Goal: Information Seeking & Learning: Learn about a topic

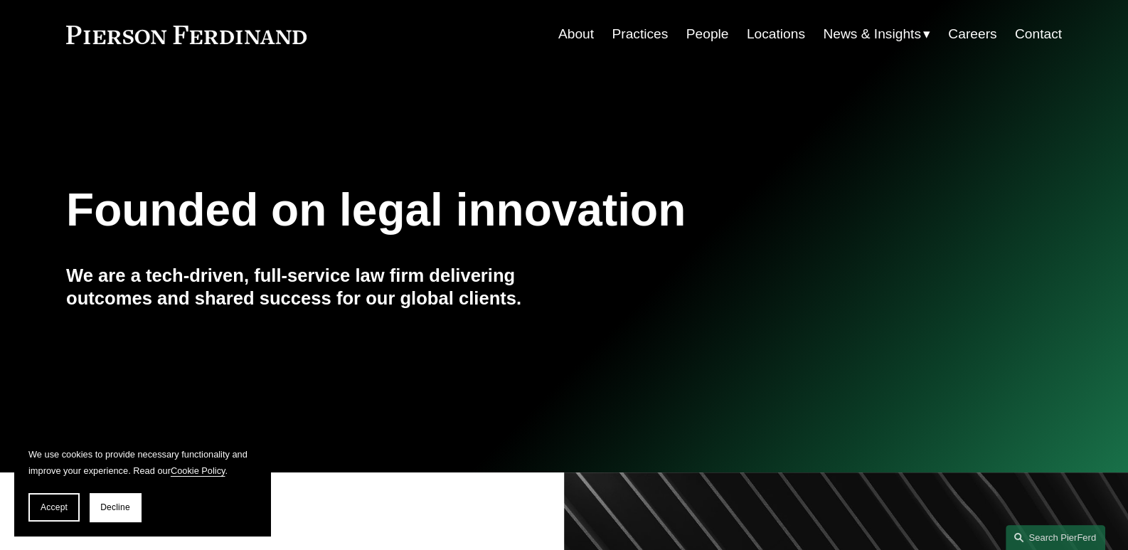
scroll to position [70, 0]
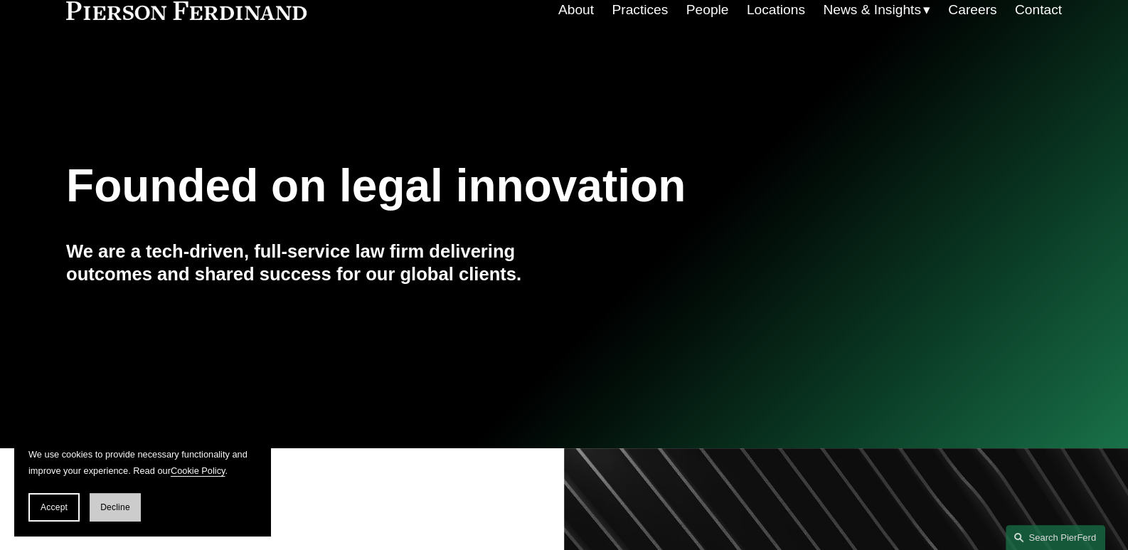
click at [114, 511] on span "Decline" at bounding box center [115, 507] width 30 height 10
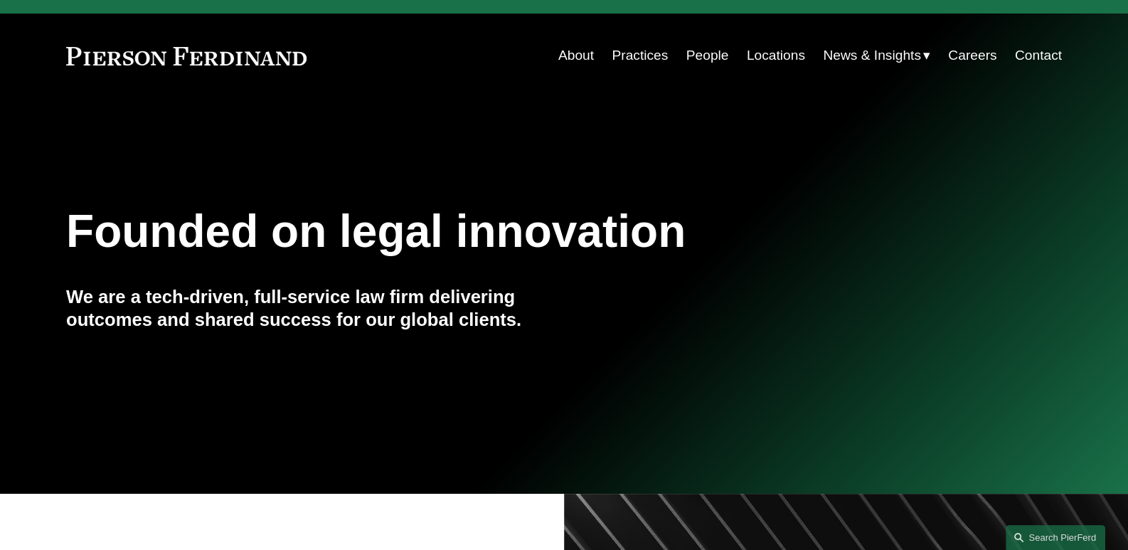
scroll to position [0, 0]
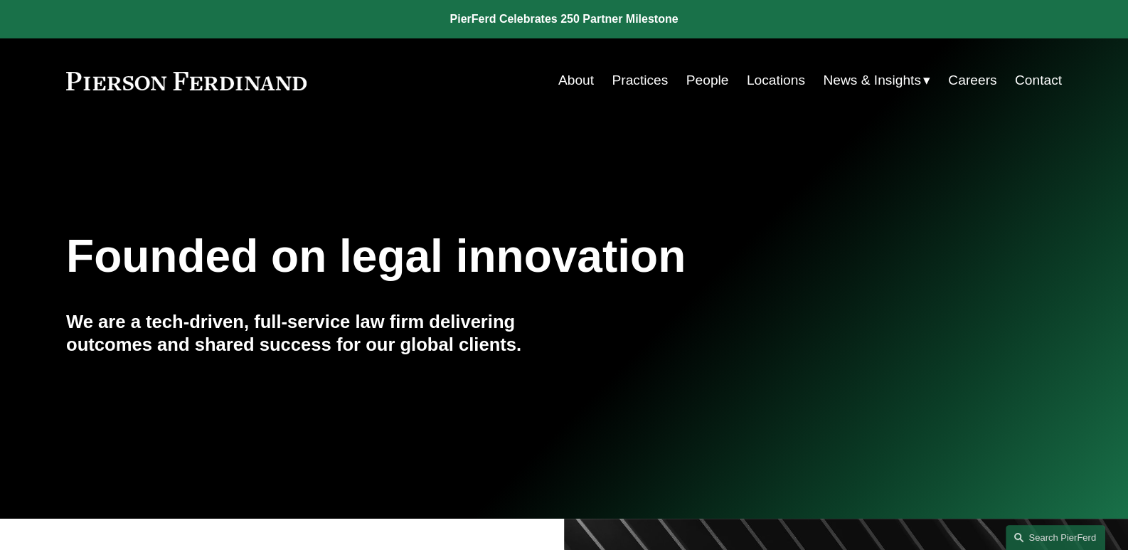
click at [643, 86] on link "Practices" at bounding box center [639, 80] width 56 height 27
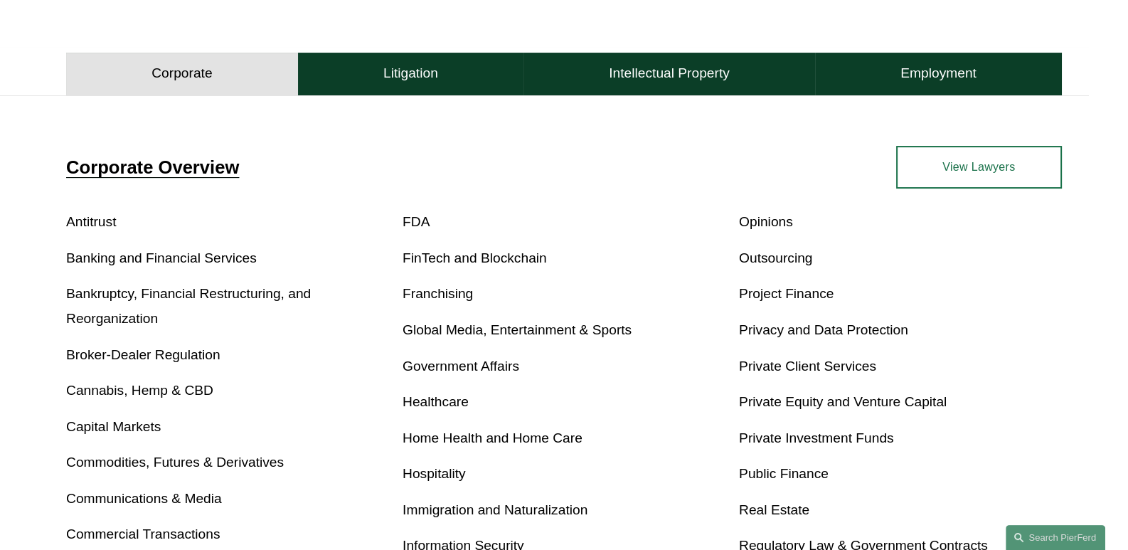
scroll to position [355, 0]
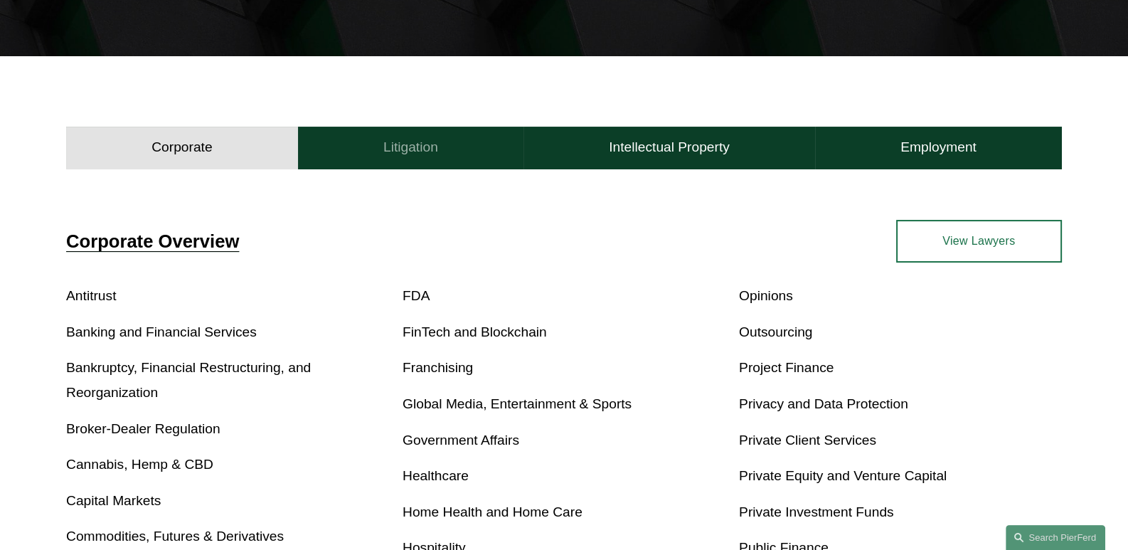
click at [429, 152] on h4 "Litigation" at bounding box center [410, 147] width 55 height 17
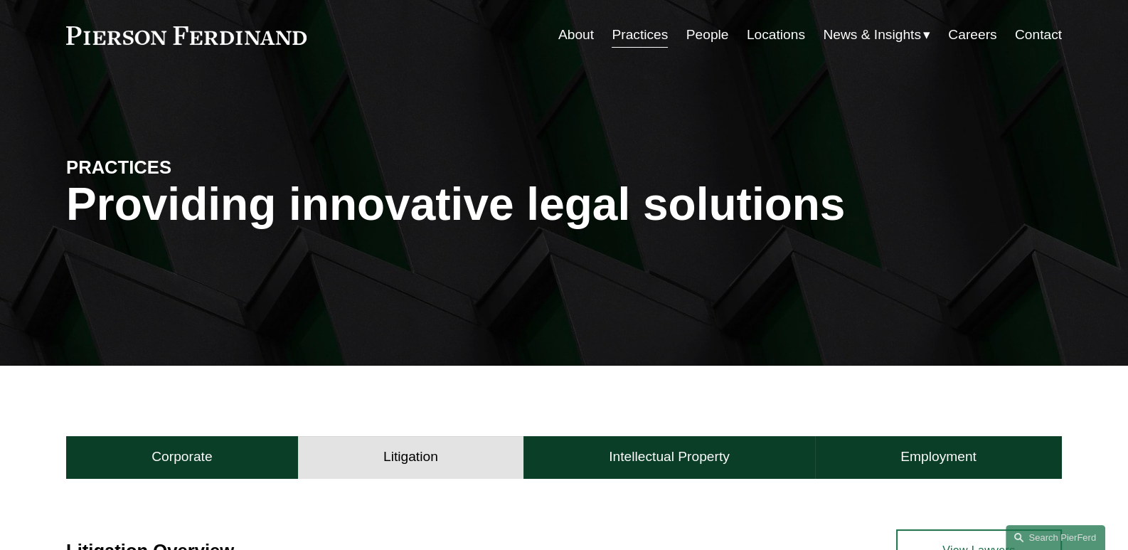
scroll to position [0, 0]
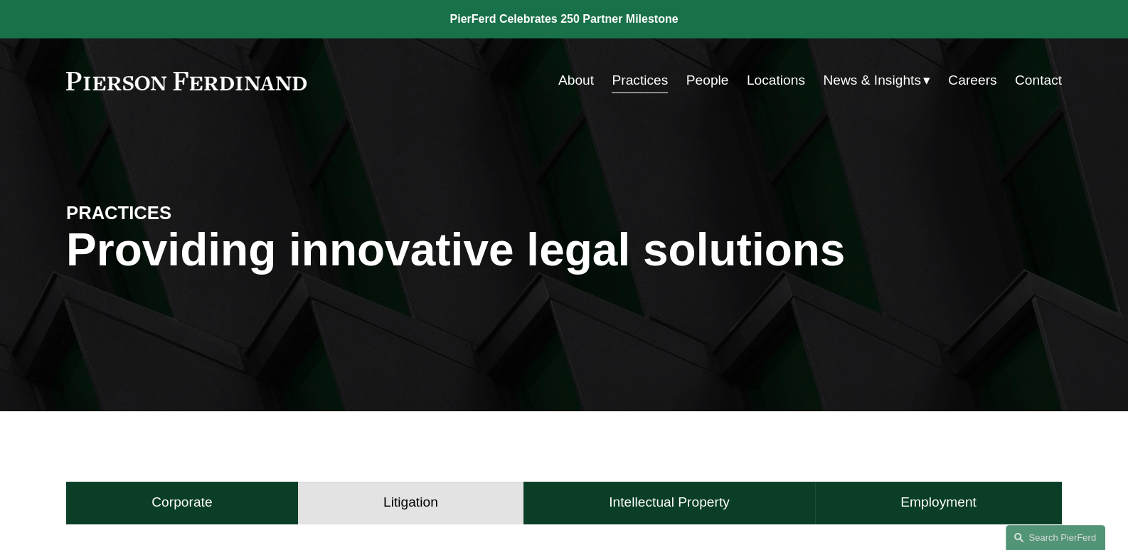
click at [971, 85] on link "Careers" at bounding box center [972, 80] width 48 height 27
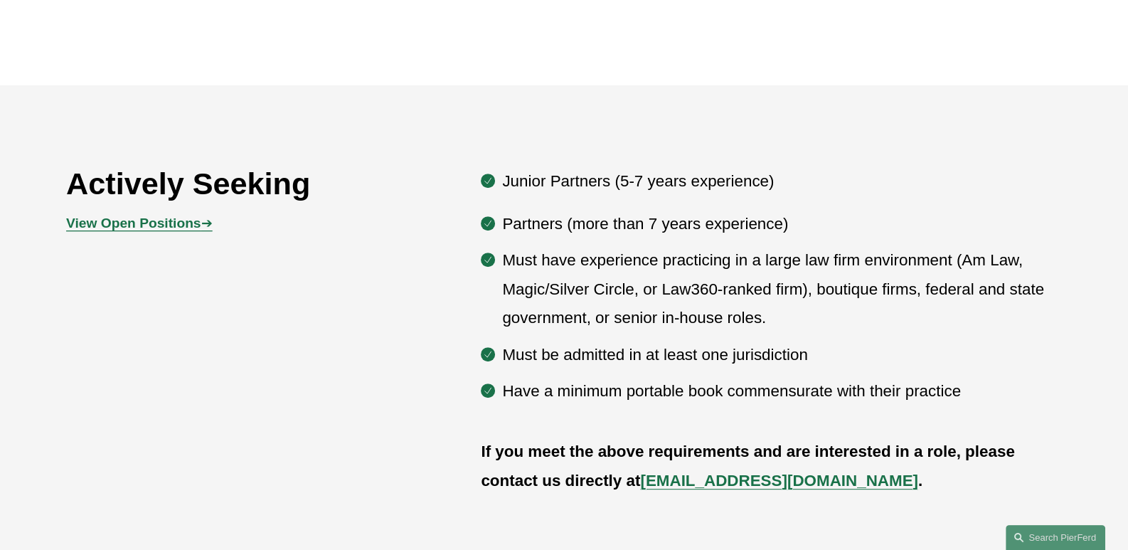
scroll to position [710, 0]
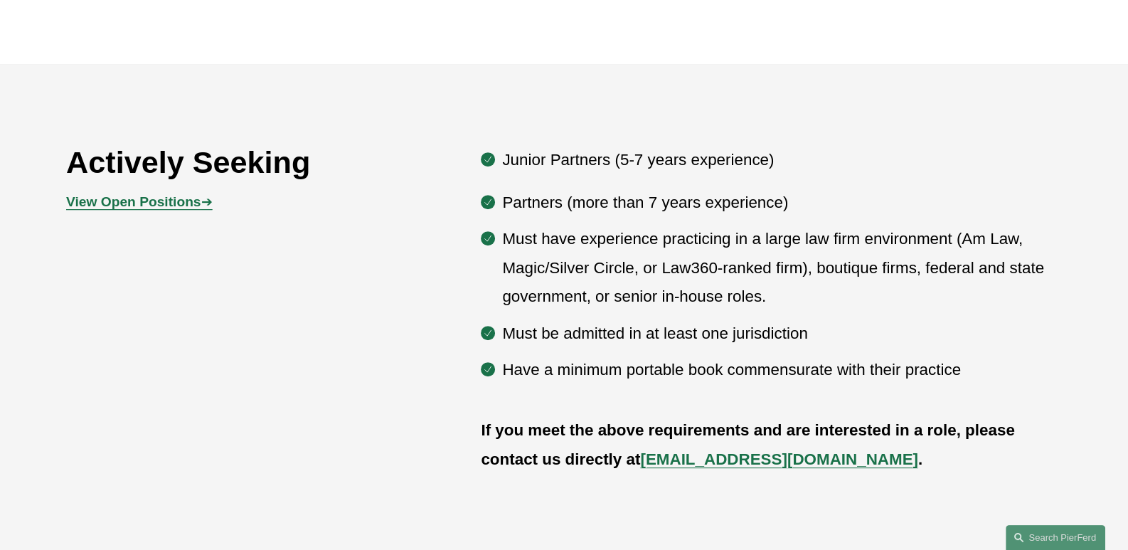
click at [128, 208] on strong "View Open Positions" at bounding box center [133, 201] width 134 height 15
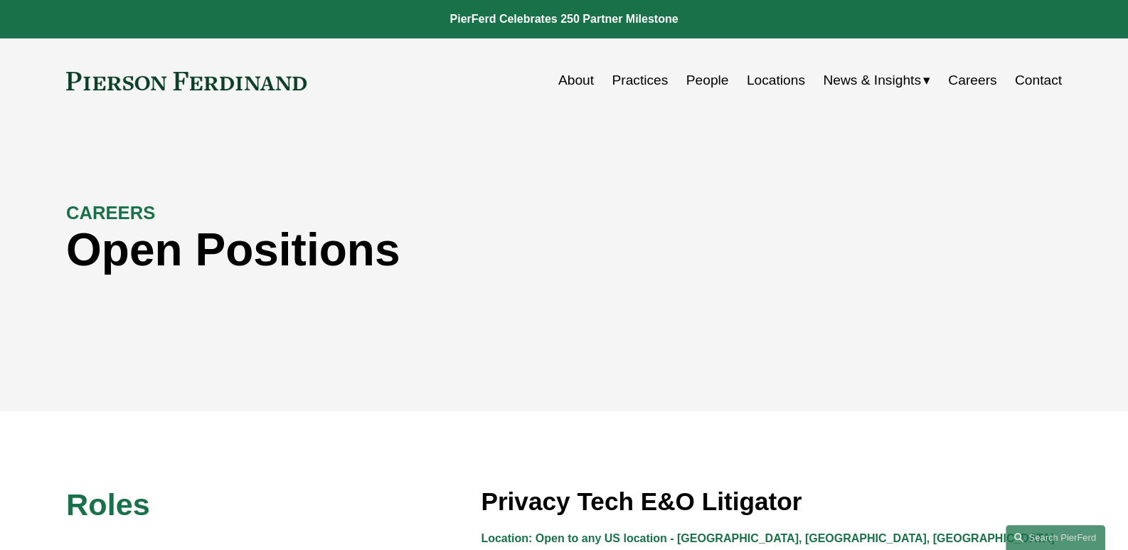
click at [767, 84] on link "Locations" at bounding box center [776, 80] width 58 height 27
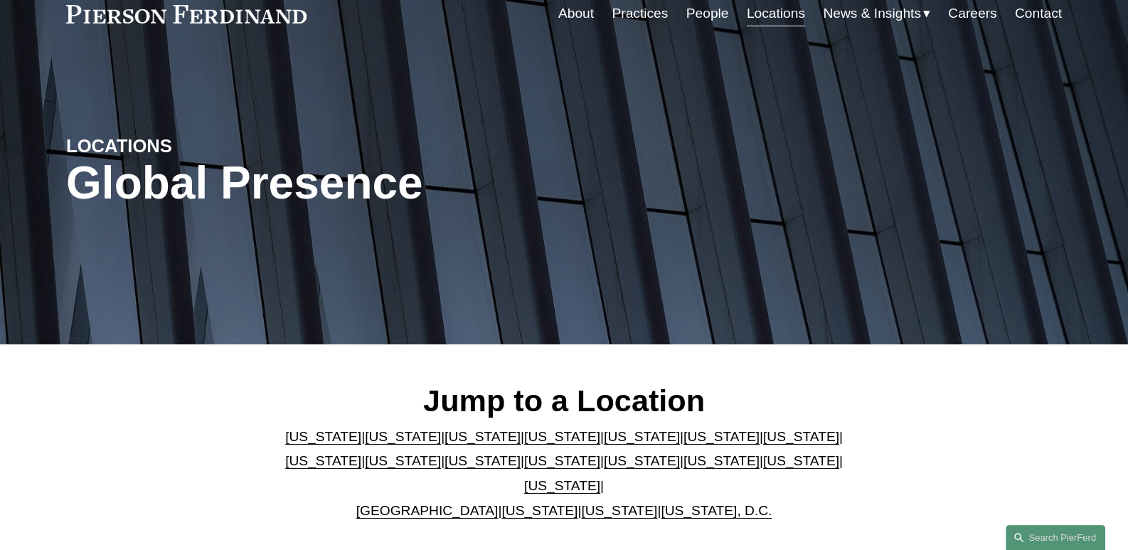
scroll to position [141, 0]
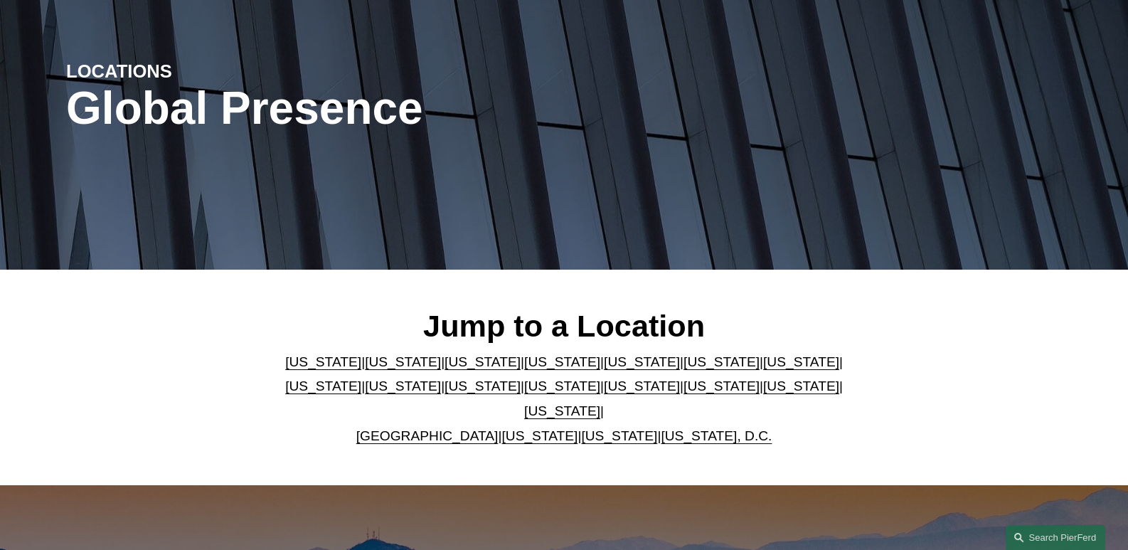
click at [524, 393] on link "New York" at bounding box center [562, 385] width 76 height 15
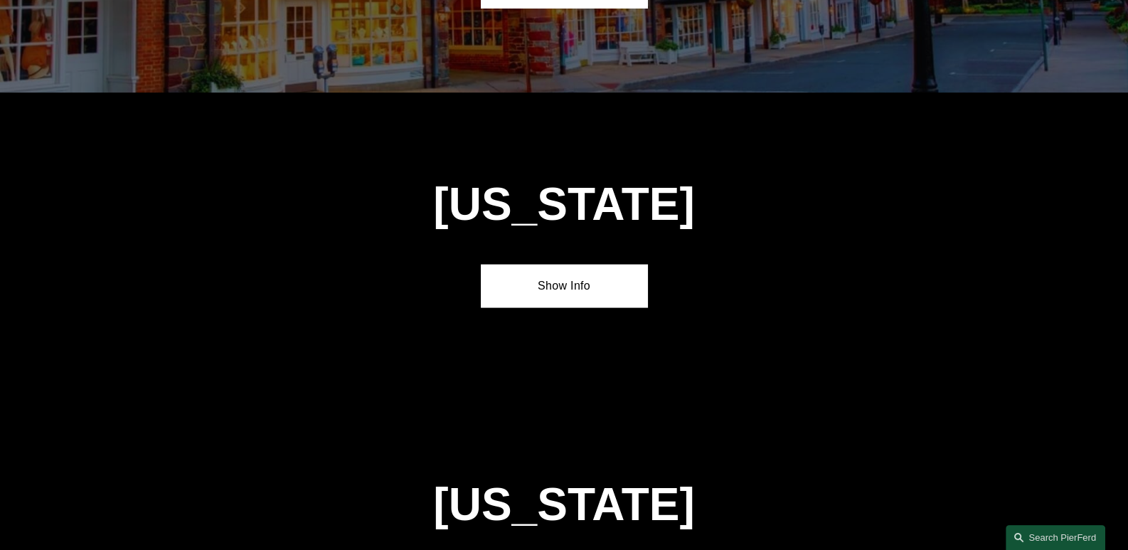
scroll to position [3611, 0]
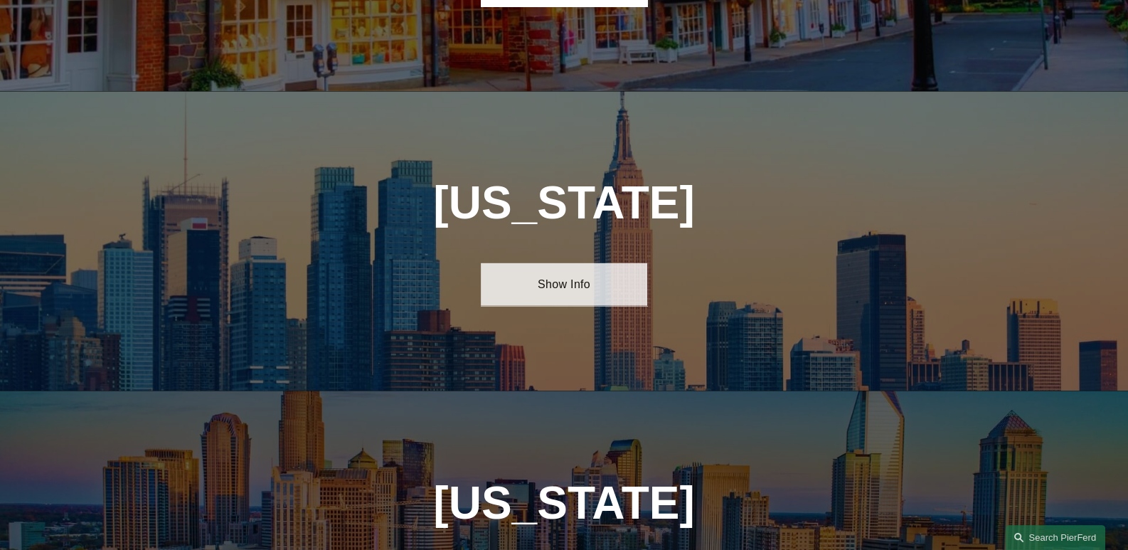
click at [562, 263] on link "Show Info" at bounding box center [564, 284] width 166 height 43
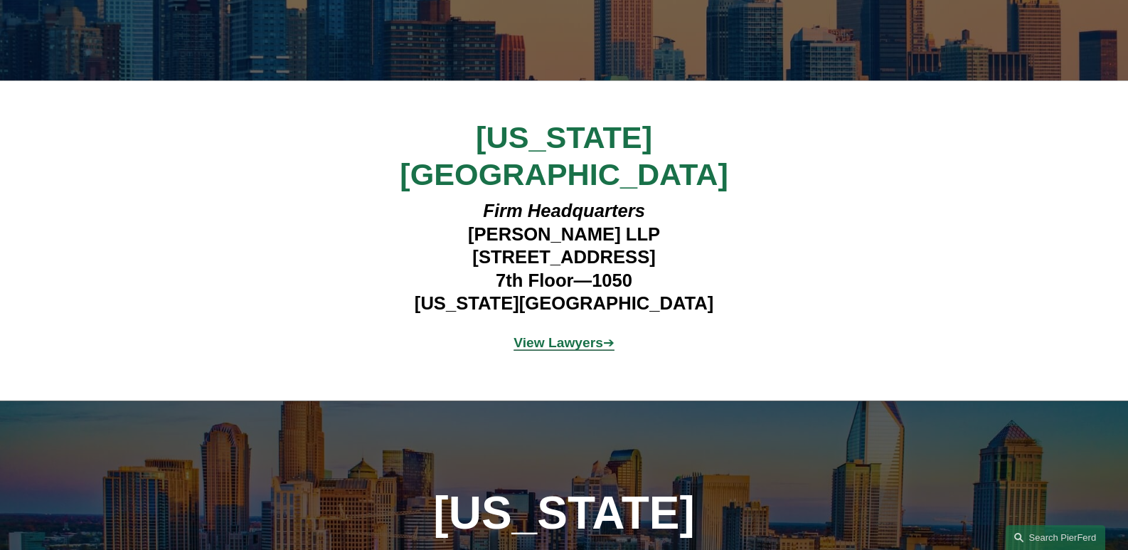
scroll to position [3966, 0]
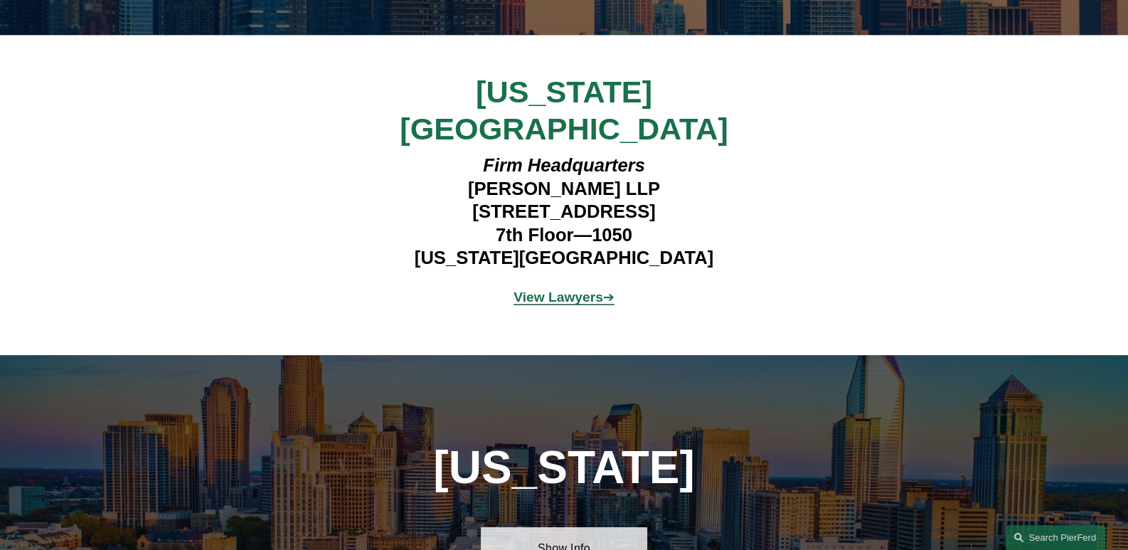
click at [550, 527] on link "Show Info" at bounding box center [564, 548] width 166 height 43
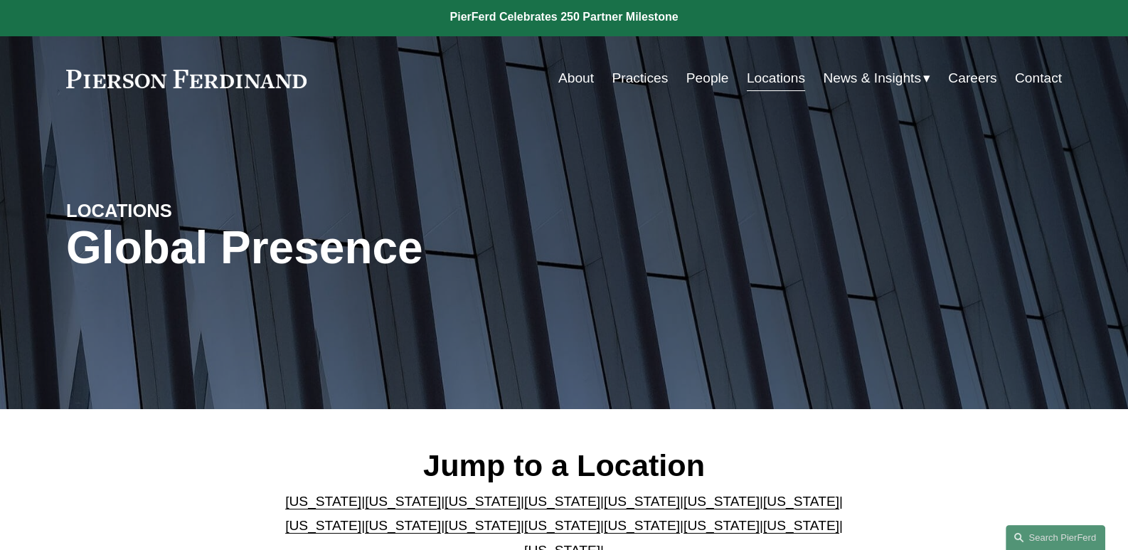
scroll to position [0, 0]
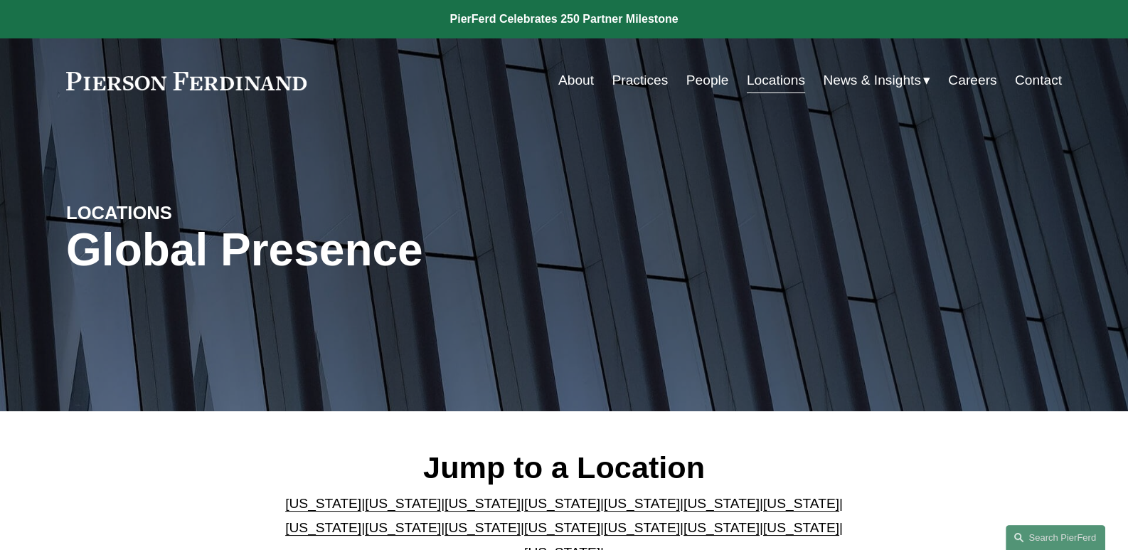
click at [706, 83] on link "People" at bounding box center [707, 80] width 43 height 27
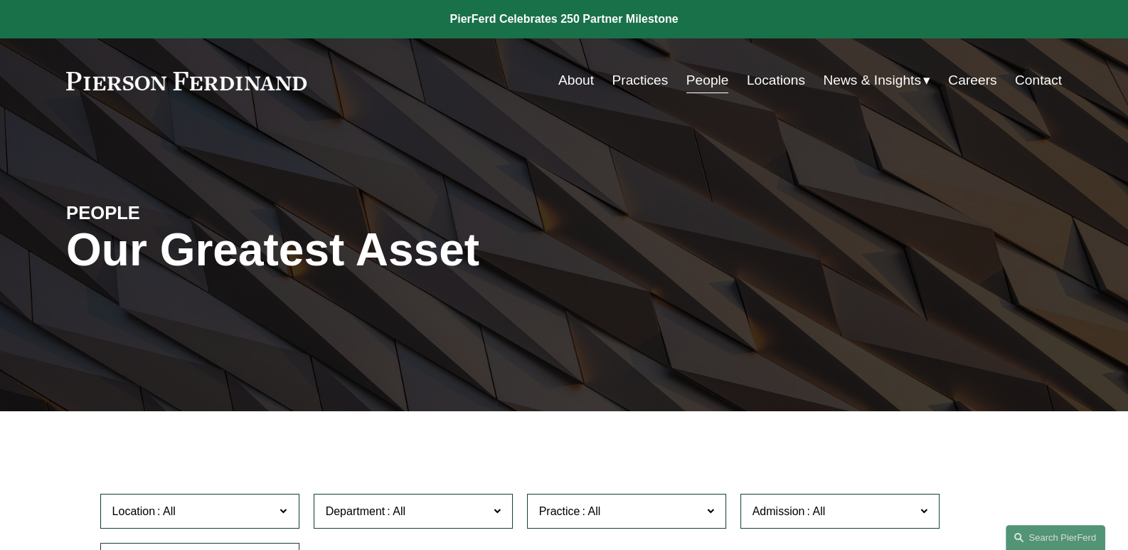
scroll to position [213, 0]
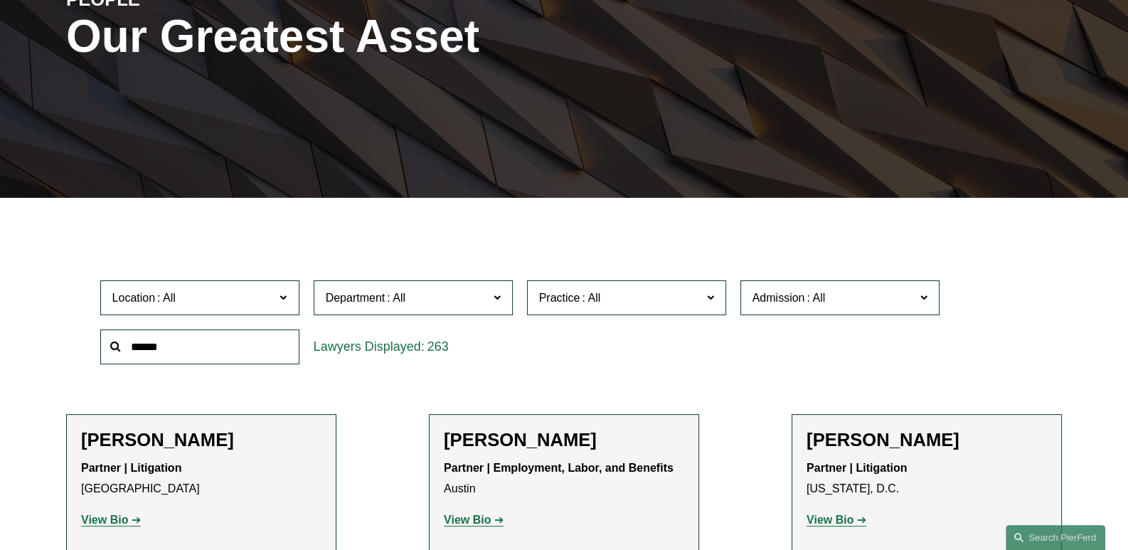
click at [284, 294] on span at bounding box center [282, 297] width 7 height 18
click at [0, 0] on link "[US_STATE]" at bounding box center [0, 0] width 0 height 0
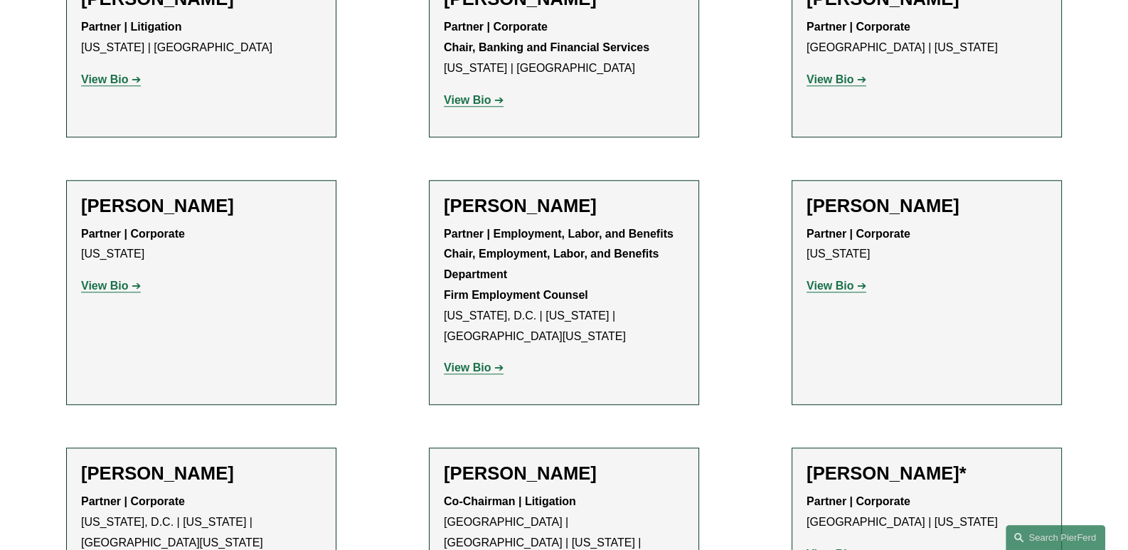
scroll to position [1778, 0]
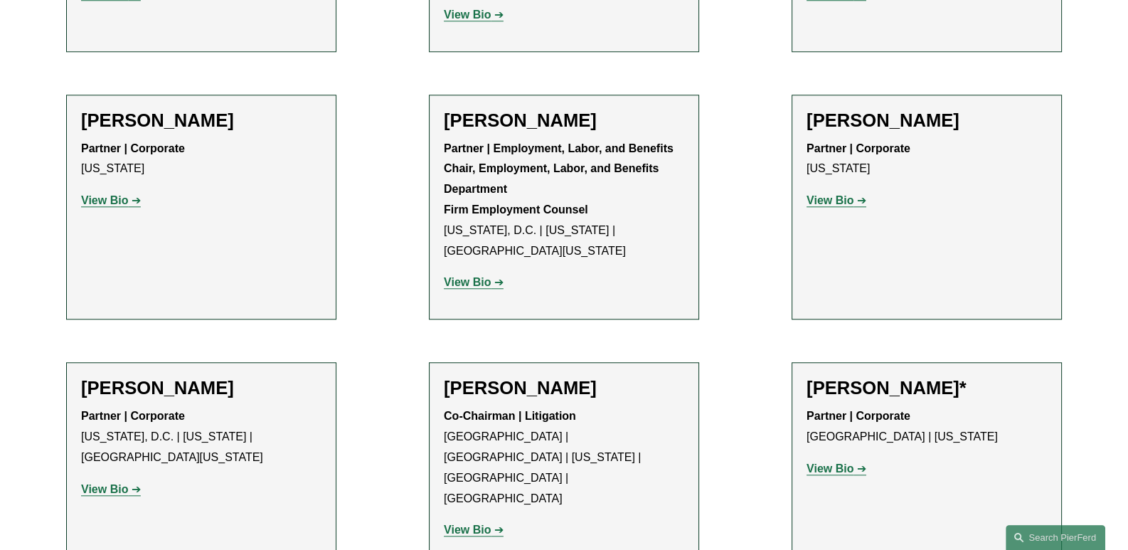
click at [469, 523] on strong "View Bio" at bounding box center [467, 529] width 47 height 12
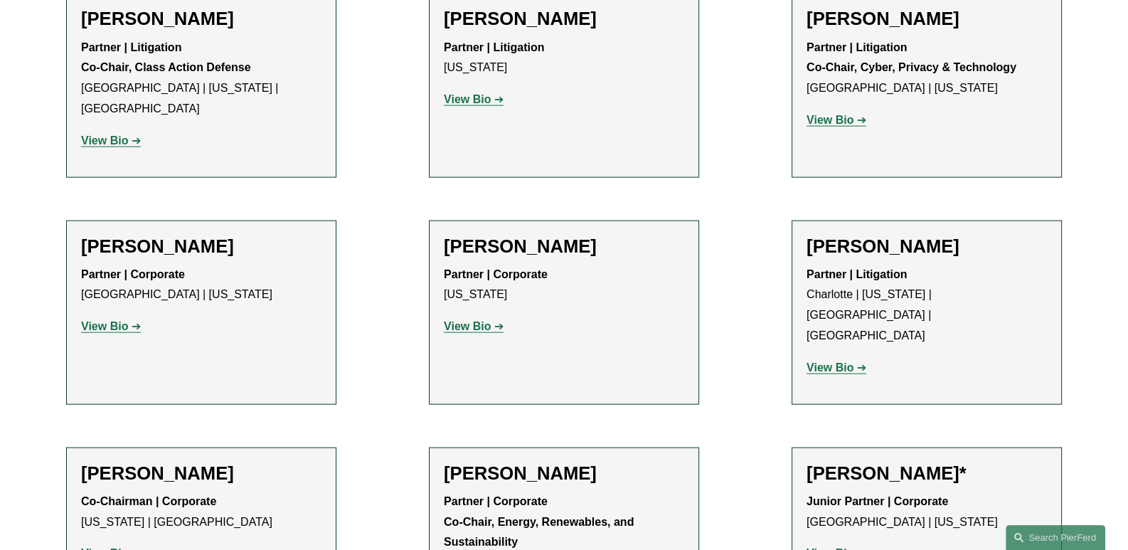
scroll to position [4053, 0]
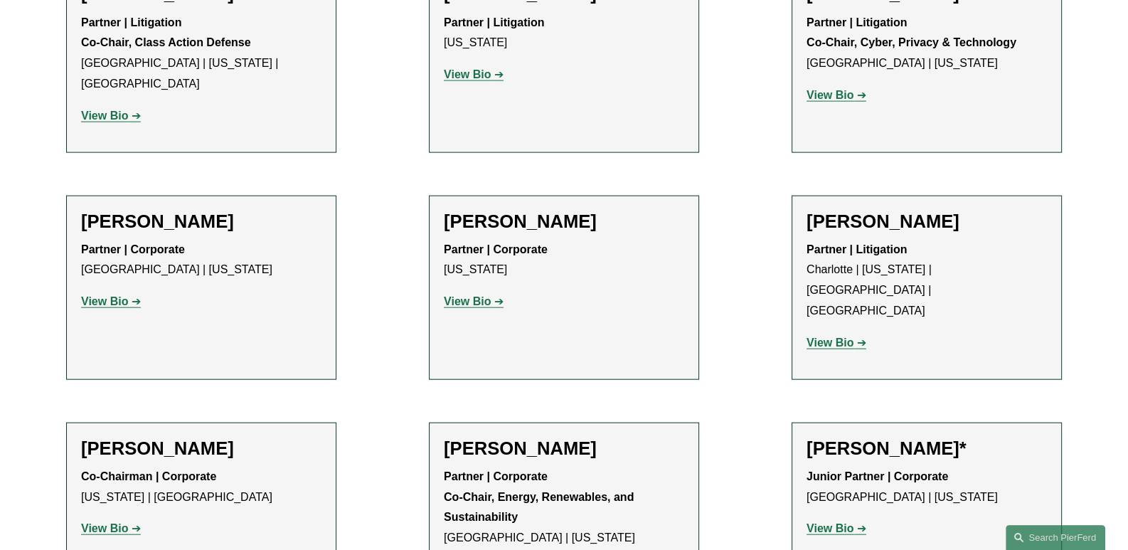
click at [113, 522] on strong "View Bio" at bounding box center [104, 528] width 47 height 12
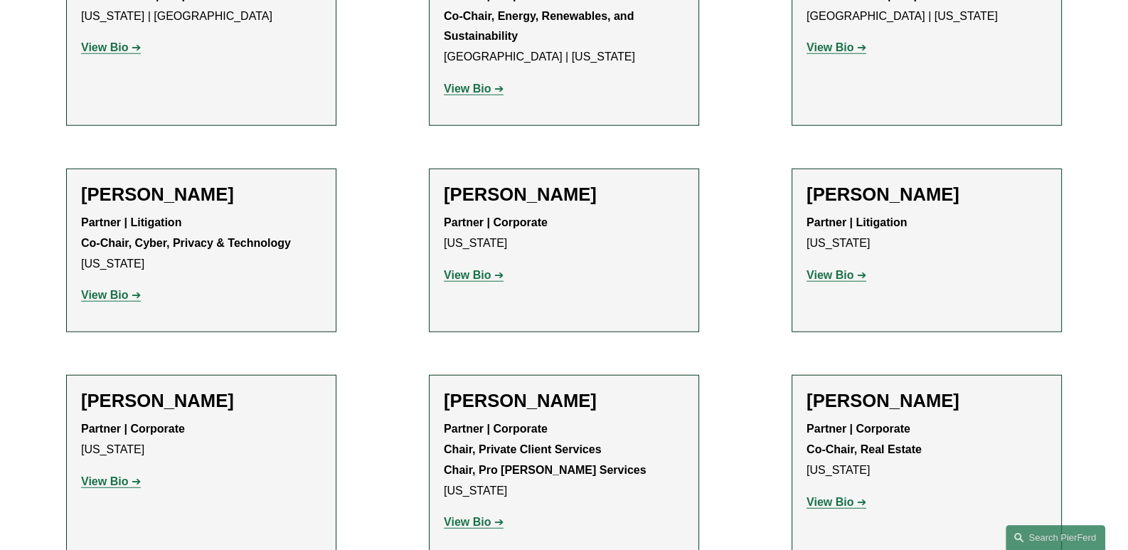
scroll to position [4408, 0]
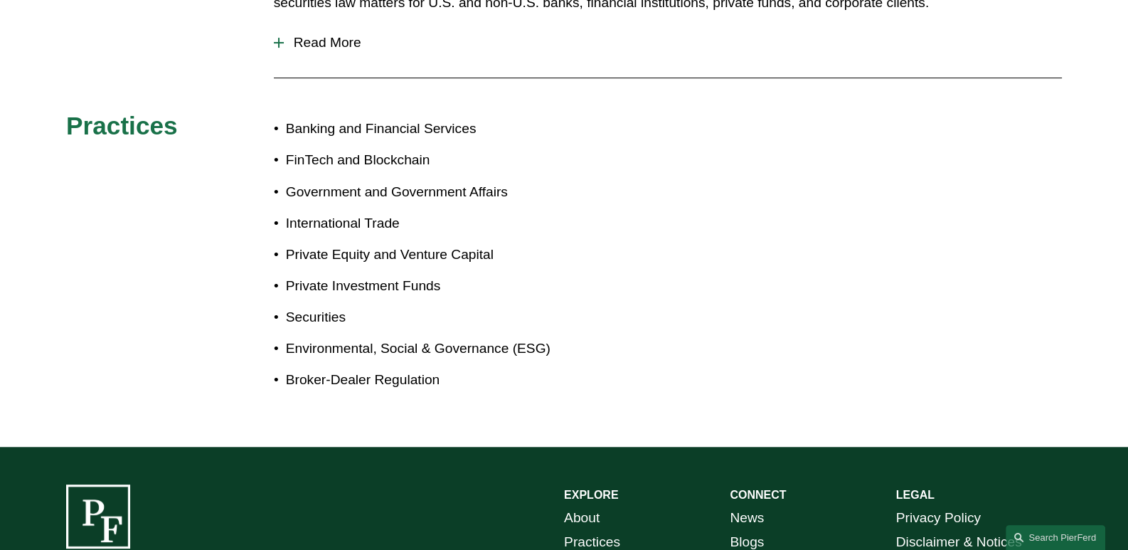
scroll to position [568, 0]
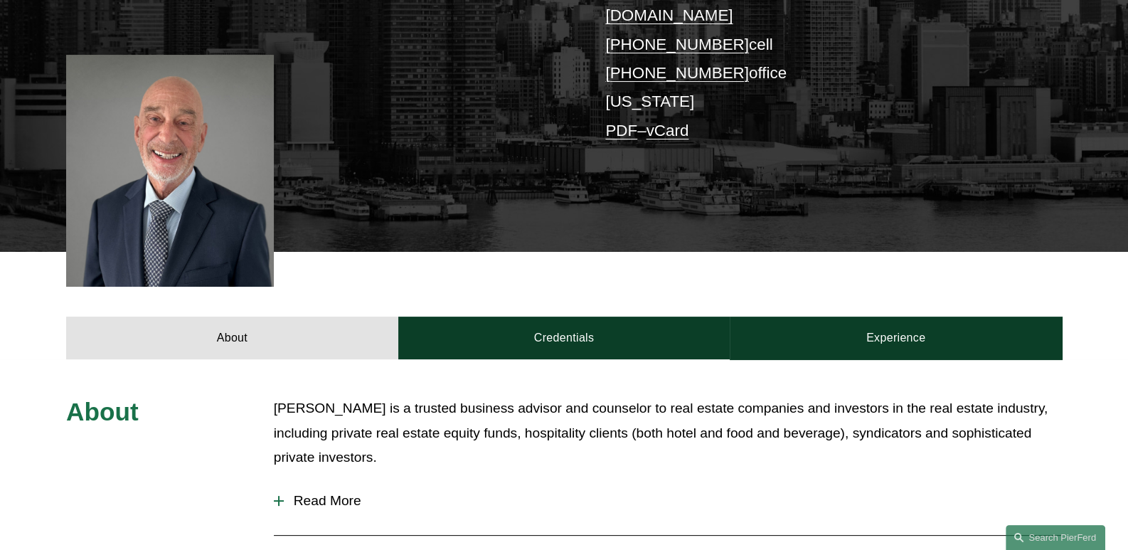
scroll to position [355, 0]
drag, startPoint x: 270, startPoint y: 475, endPoint x: 286, endPoint y: 473, distance: 15.8
click at [274, 475] on div "About Jim is a trusted business advisor and counselor to real estate companies …" at bounding box center [564, 524] width 1128 height 257
click at [279, 496] on div at bounding box center [278, 501] width 1 height 10
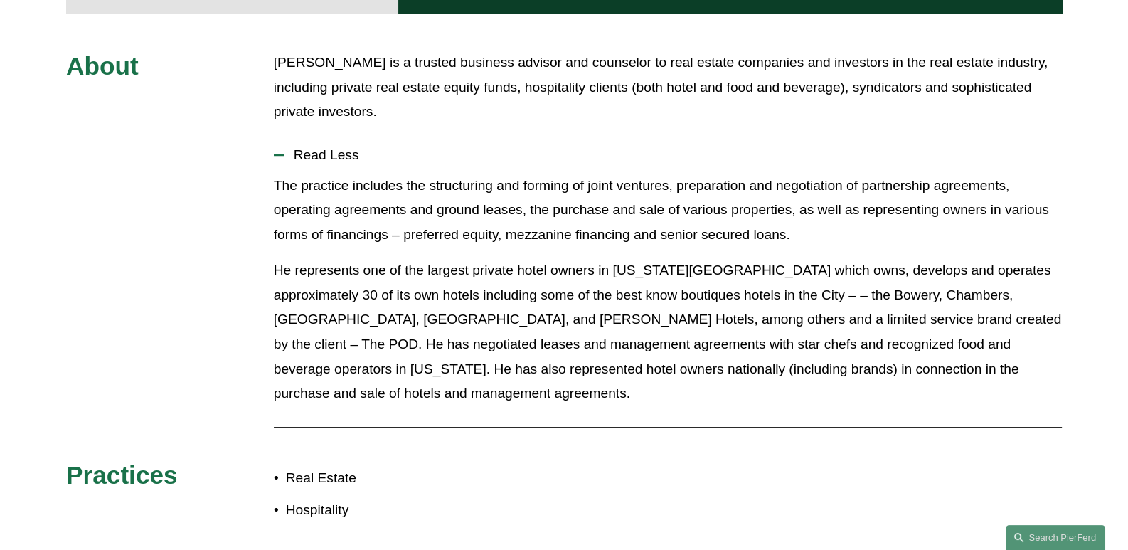
scroll to position [568, 0]
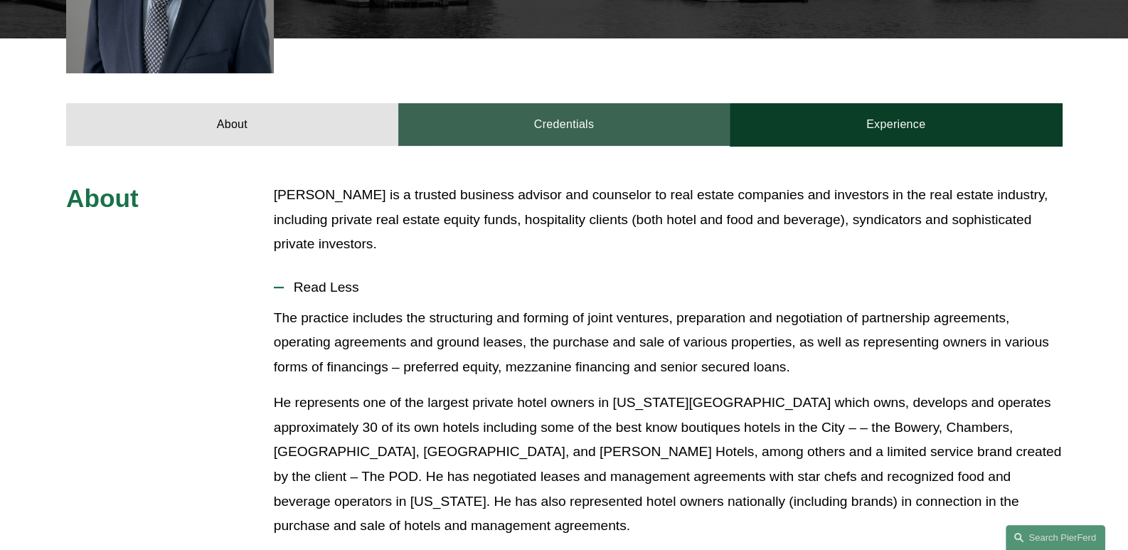
click at [558, 110] on link "Credentials" at bounding box center [564, 124] width 332 height 43
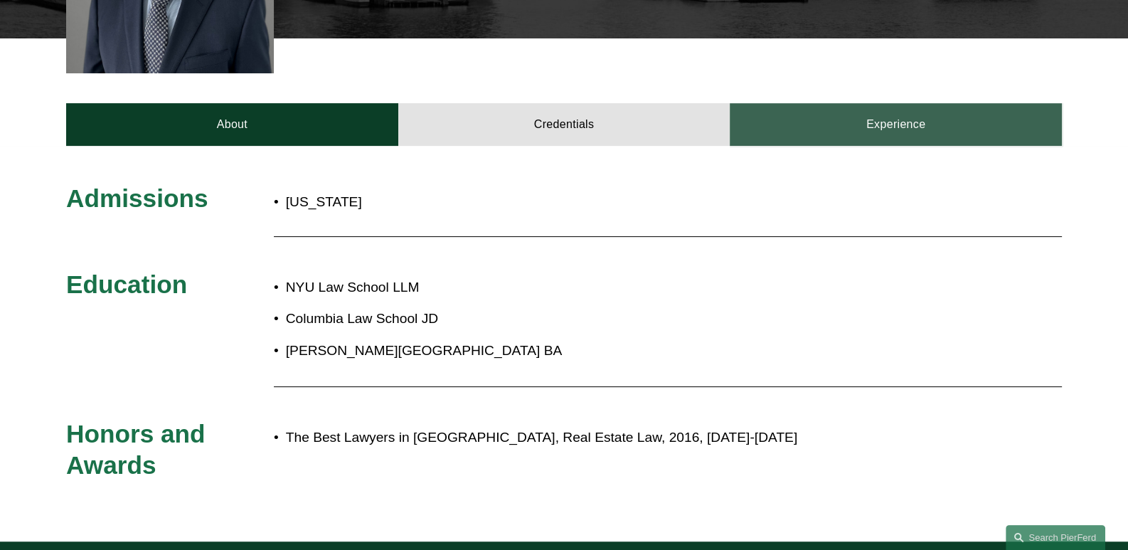
click at [896, 103] on link "Experience" at bounding box center [896, 124] width 332 height 43
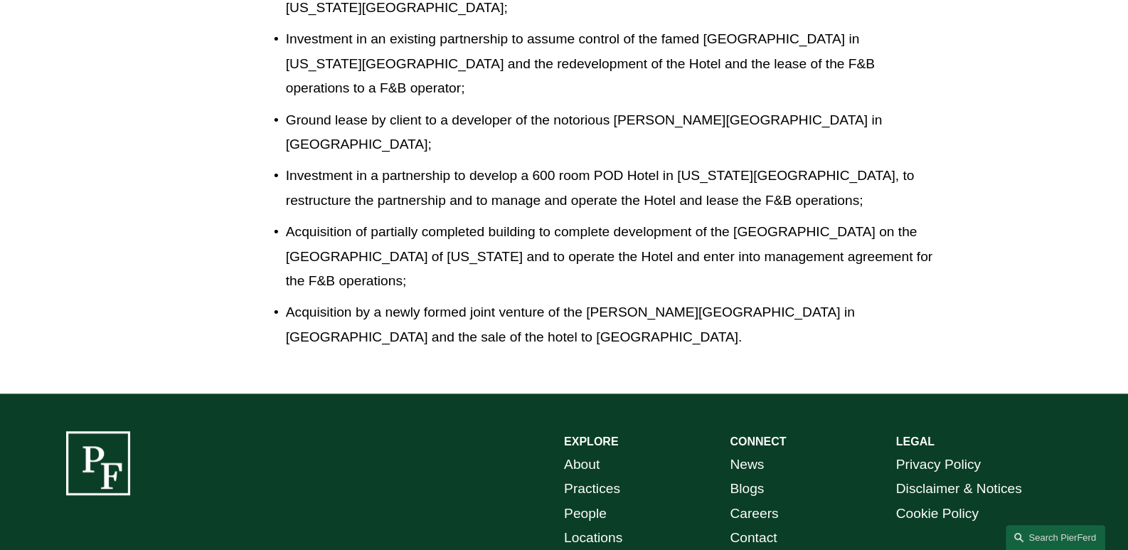
scroll to position [1169, 0]
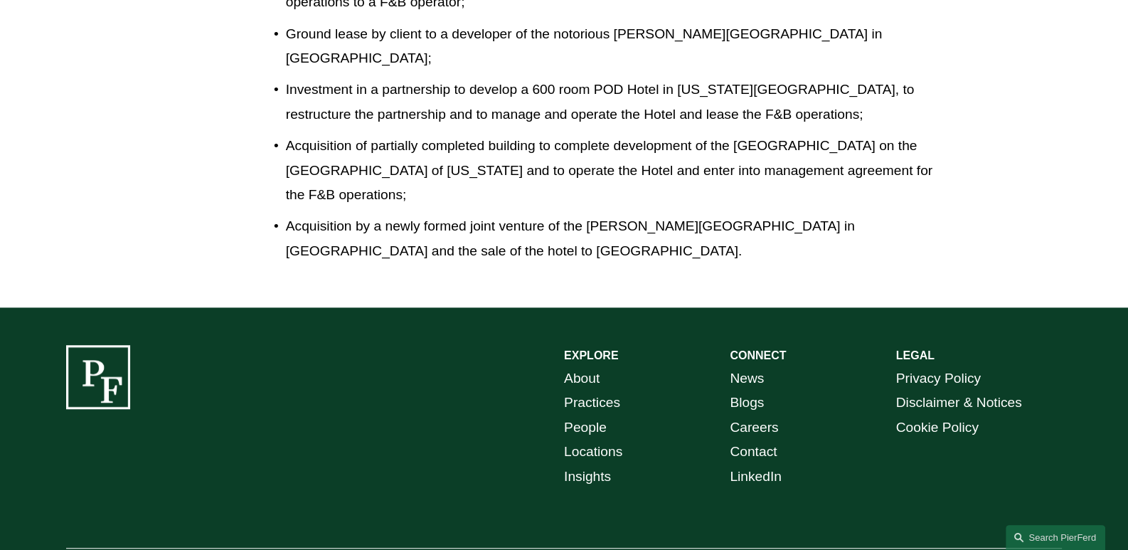
click at [575, 366] on link "About" at bounding box center [582, 378] width 36 height 25
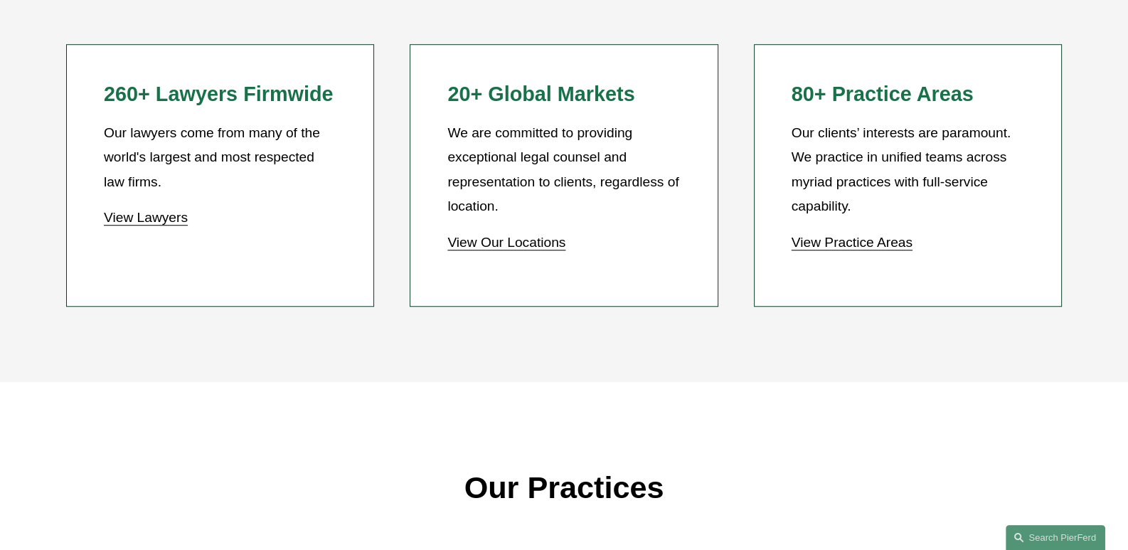
scroll to position [1350, 0]
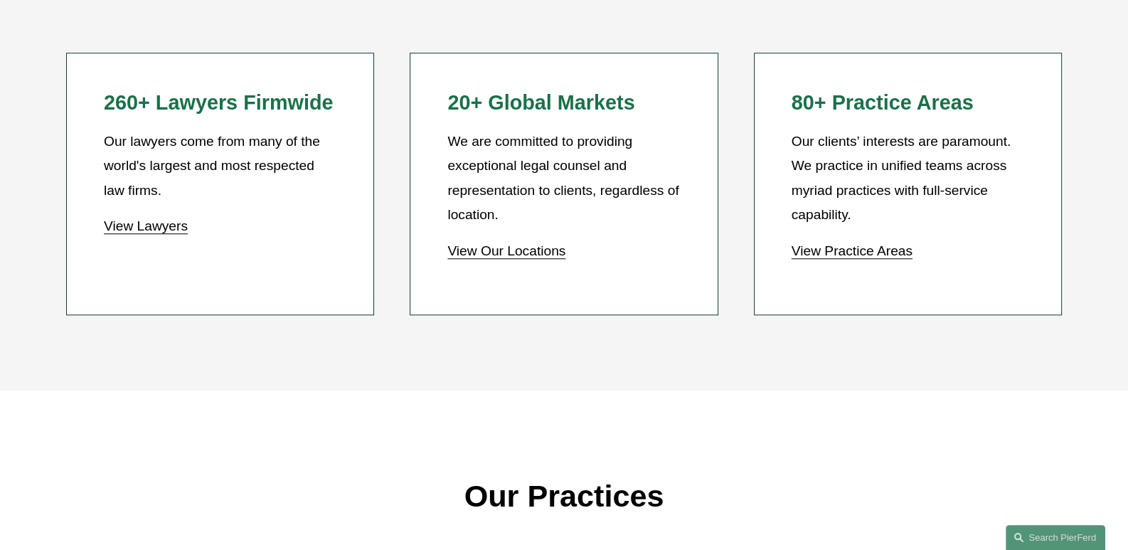
click at [865, 258] on link "View Practice Areas" at bounding box center [851, 250] width 121 height 15
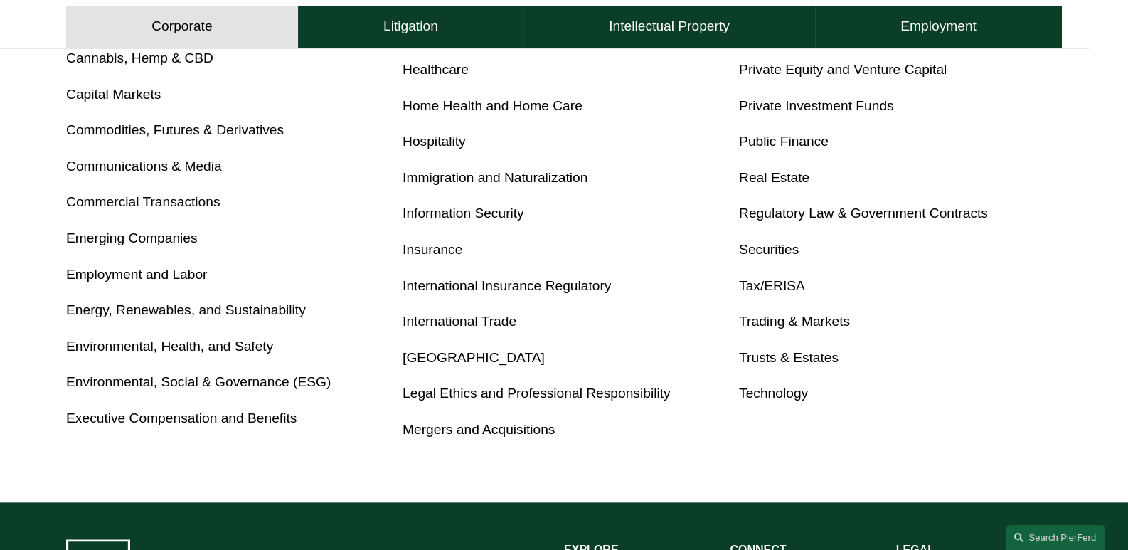
scroll to position [782, 0]
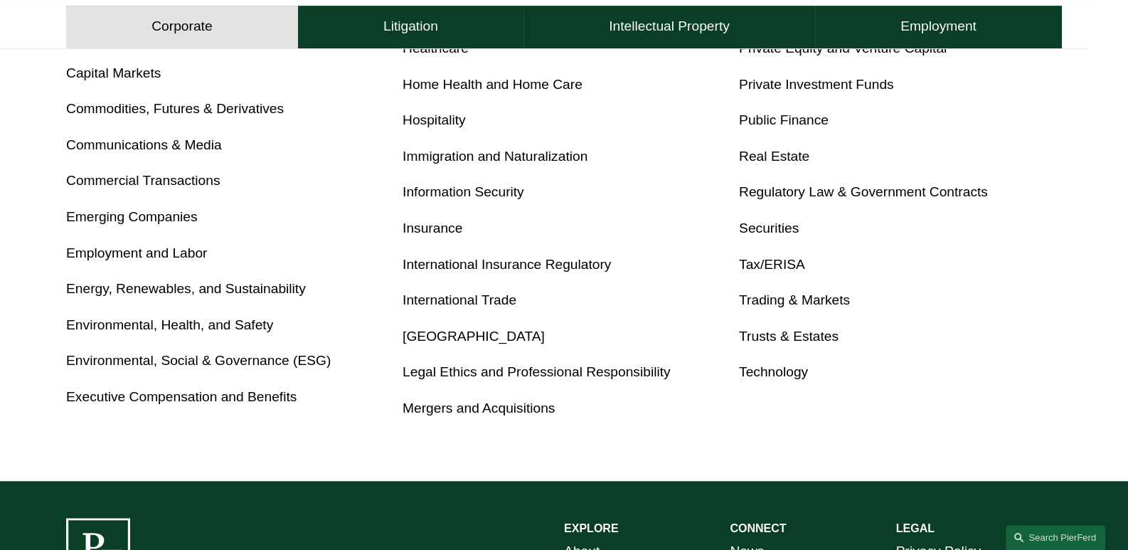
drag, startPoint x: 780, startPoint y: 336, endPoint x: 835, endPoint y: 336, distance: 54.8
click at [780, 336] on link "Trusts & Estates" at bounding box center [789, 336] width 100 height 15
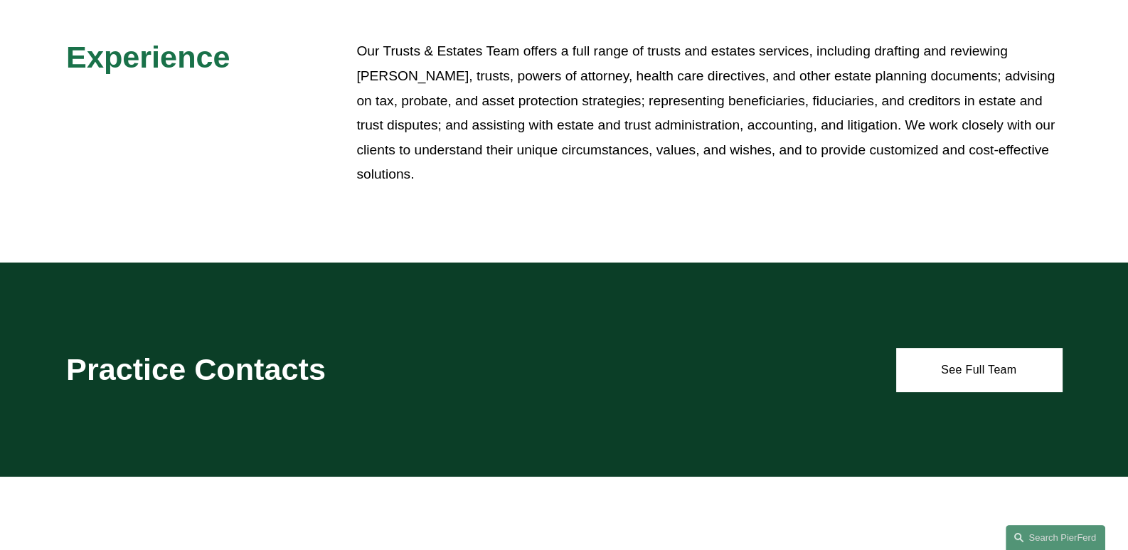
scroll to position [498, 0]
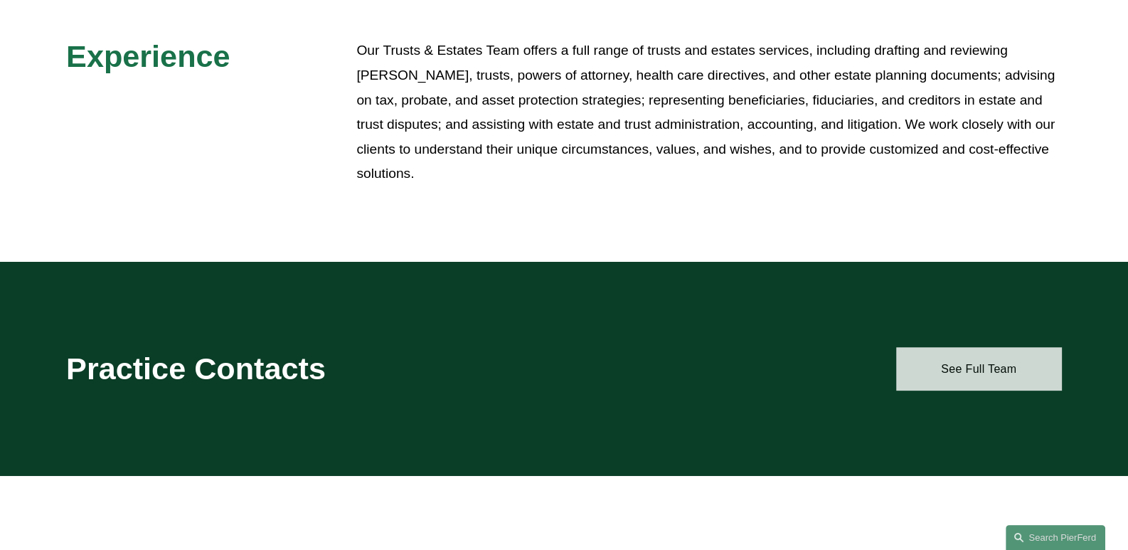
click at [962, 373] on link "See Full Team" at bounding box center [979, 368] width 166 height 43
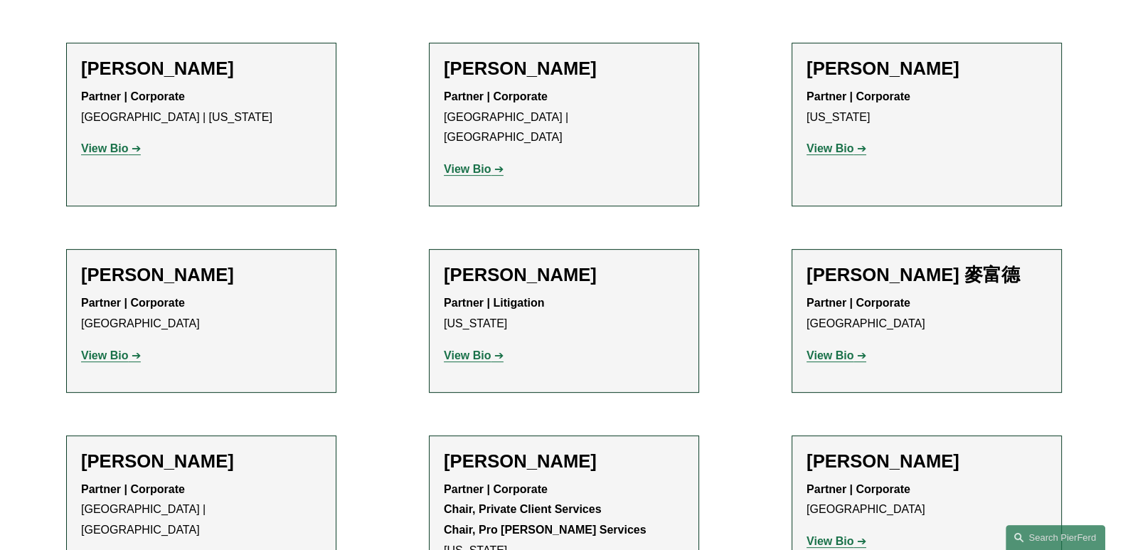
scroll to position [498, 0]
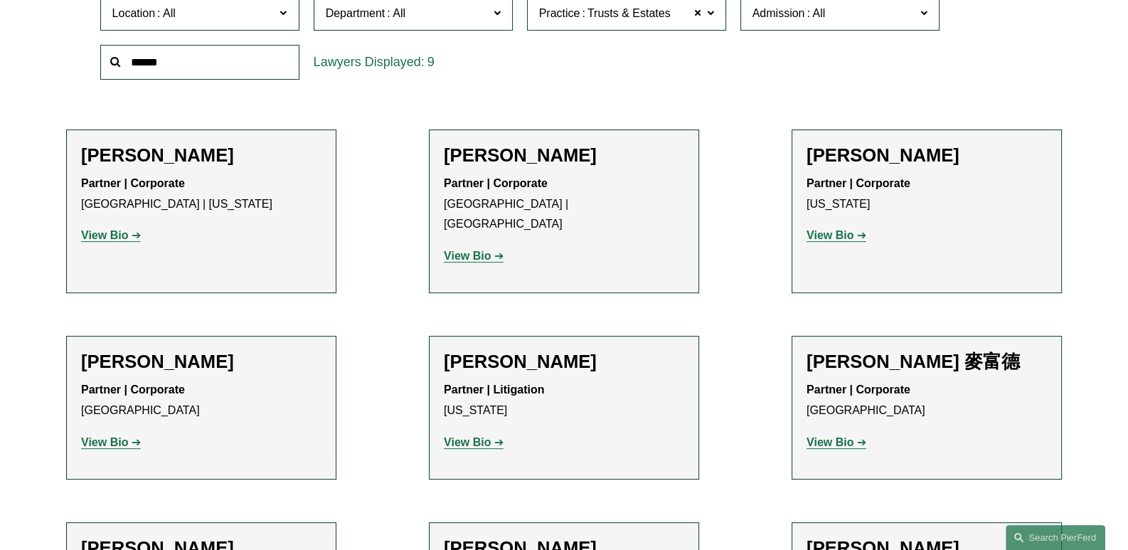
click at [829, 233] on strong "View Bio" at bounding box center [829, 235] width 47 height 12
click at [466, 436] on strong "View Bio" at bounding box center [467, 442] width 47 height 12
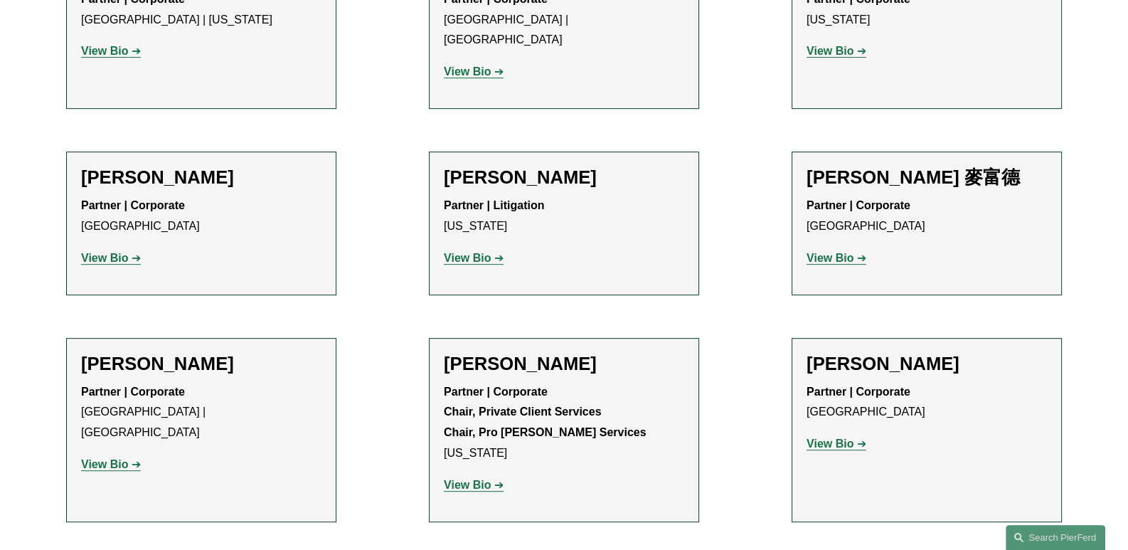
scroll to position [710, 0]
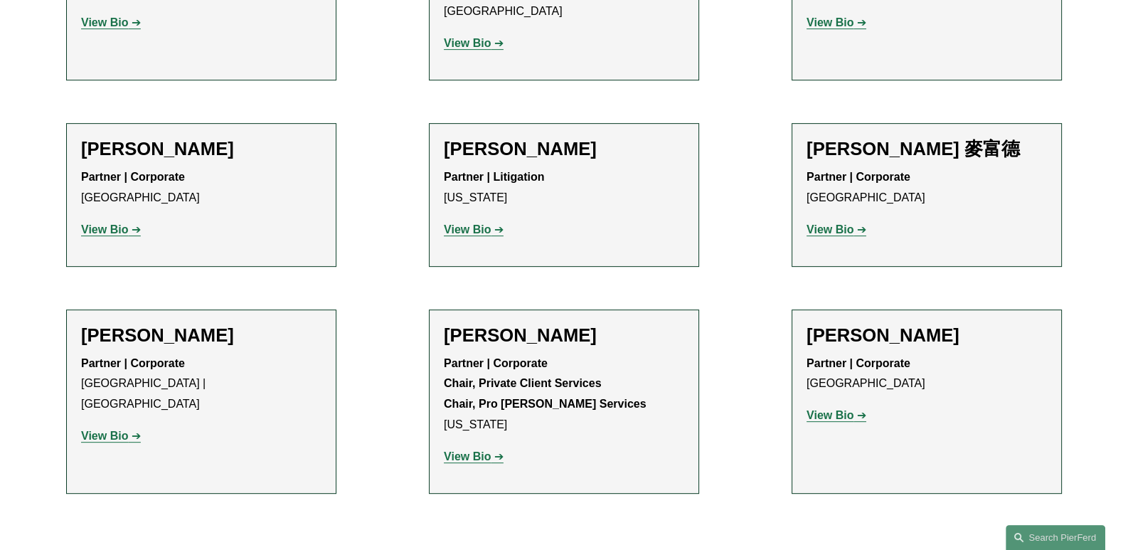
click at [471, 450] on strong "View Bio" at bounding box center [467, 456] width 47 height 12
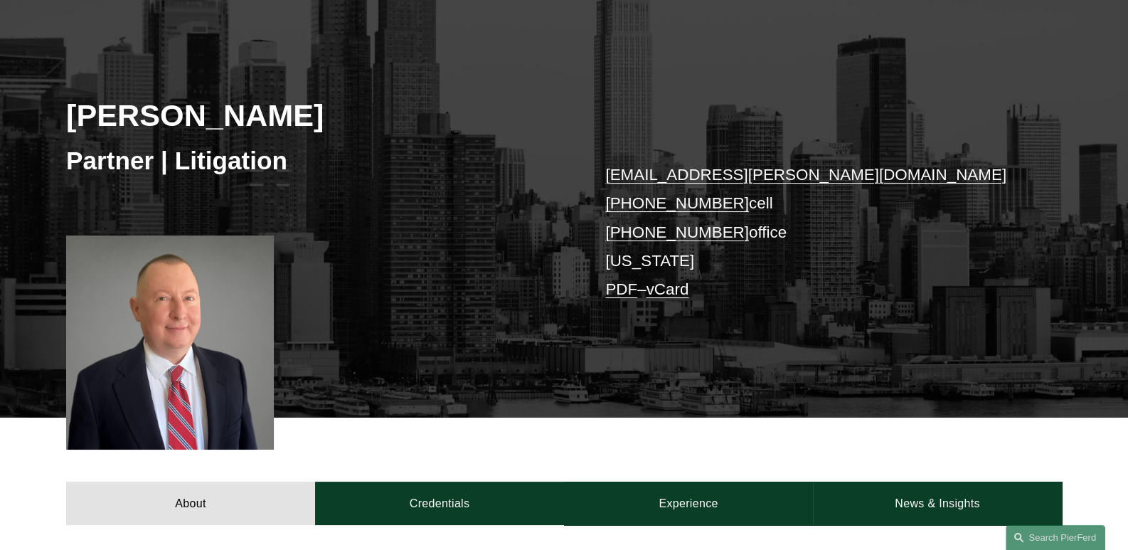
scroll to position [141, 0]
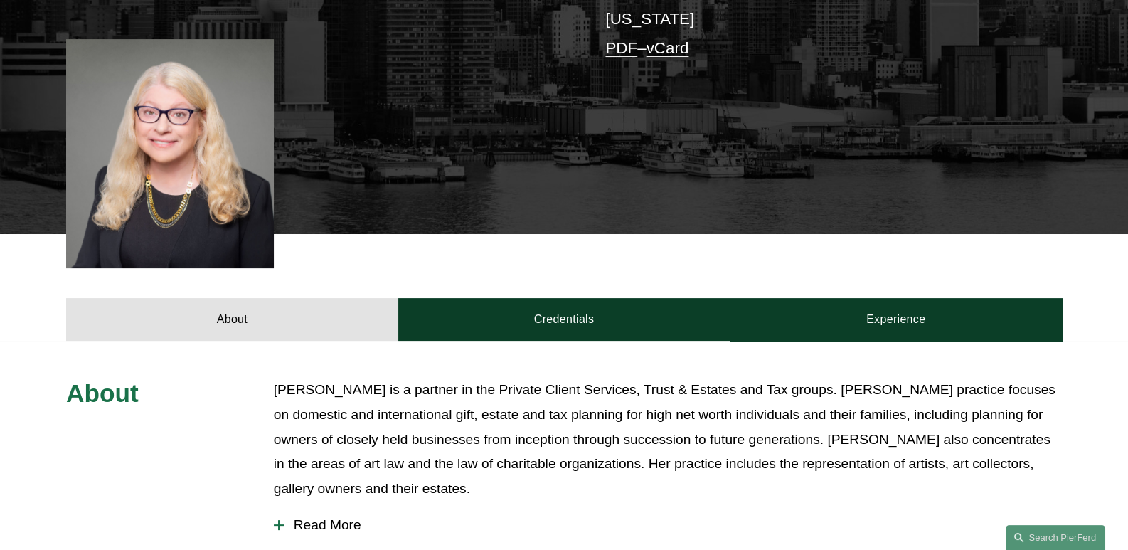
scroll to position [427, 0]
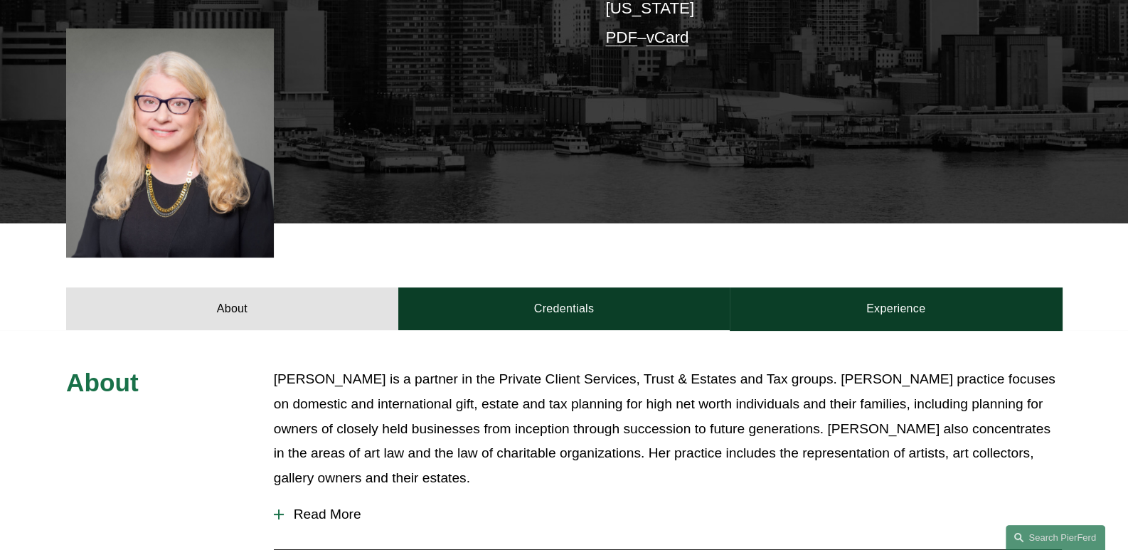
click at [324, 506] on span "Read More" at bounding box center [673, 514] width 778 height 16
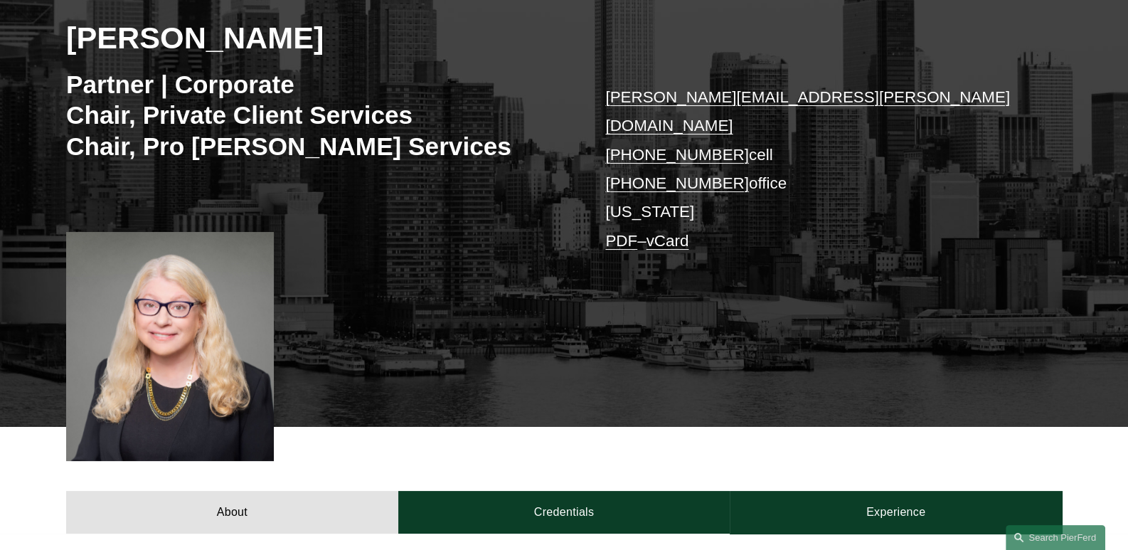
scroll to position [213, 0]
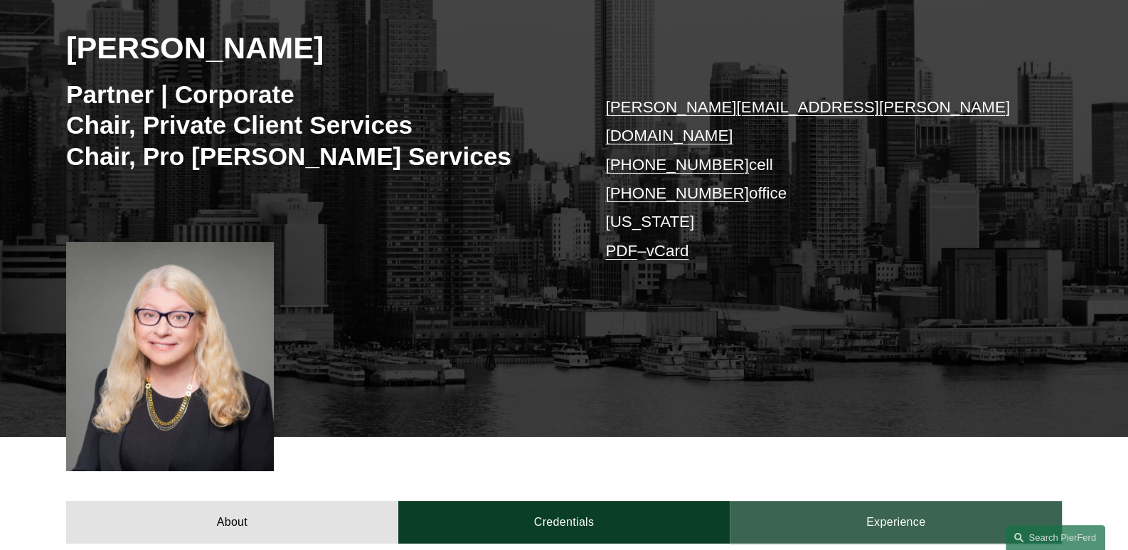
click at [886, 501] on link "Experience" at bounding box center [896, 522] width 332 height 43
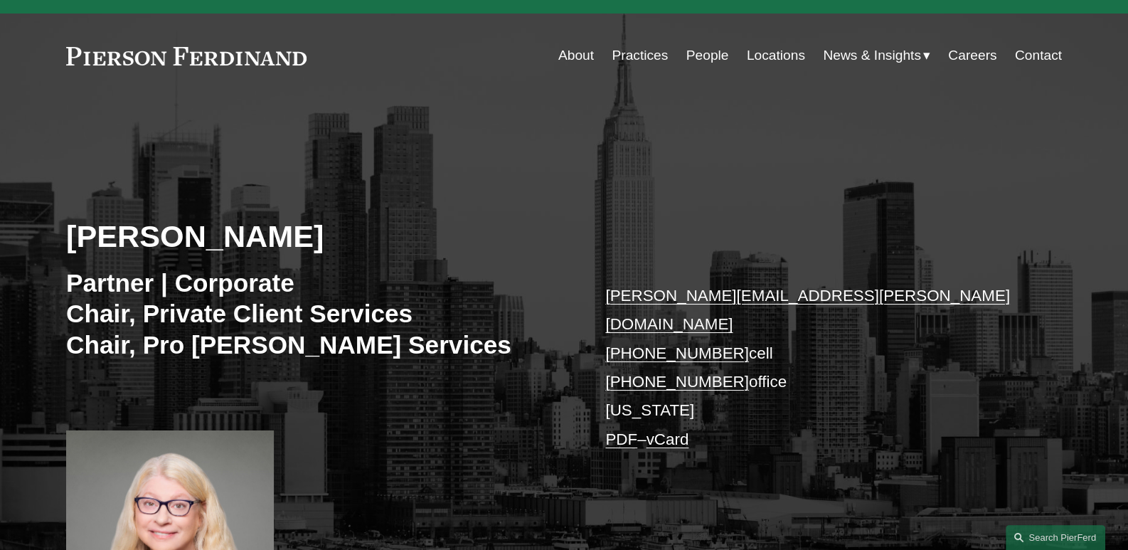
scroll to position [0, 0]
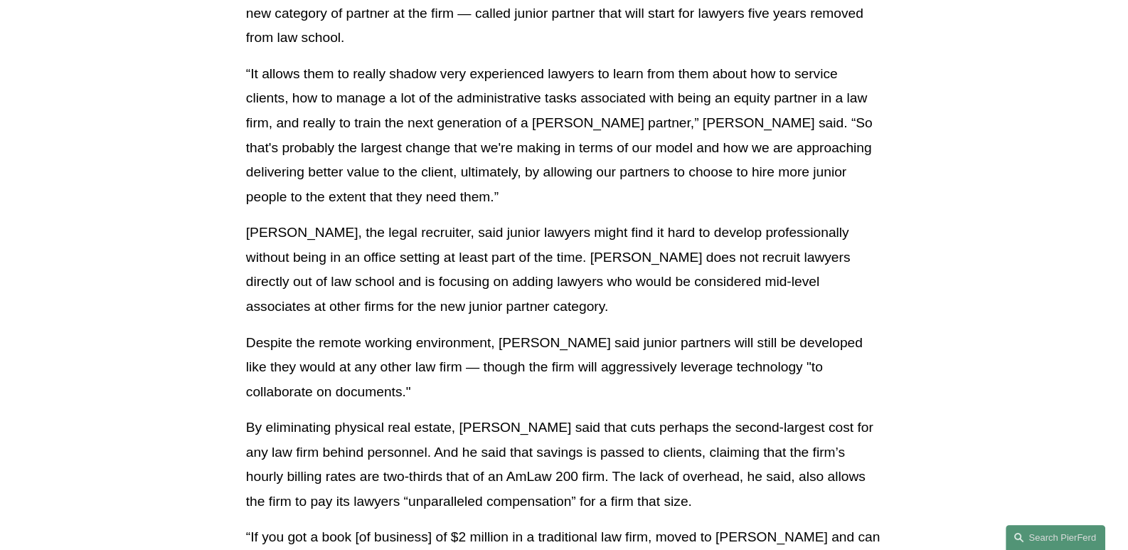
scroll to position [2062, 0]
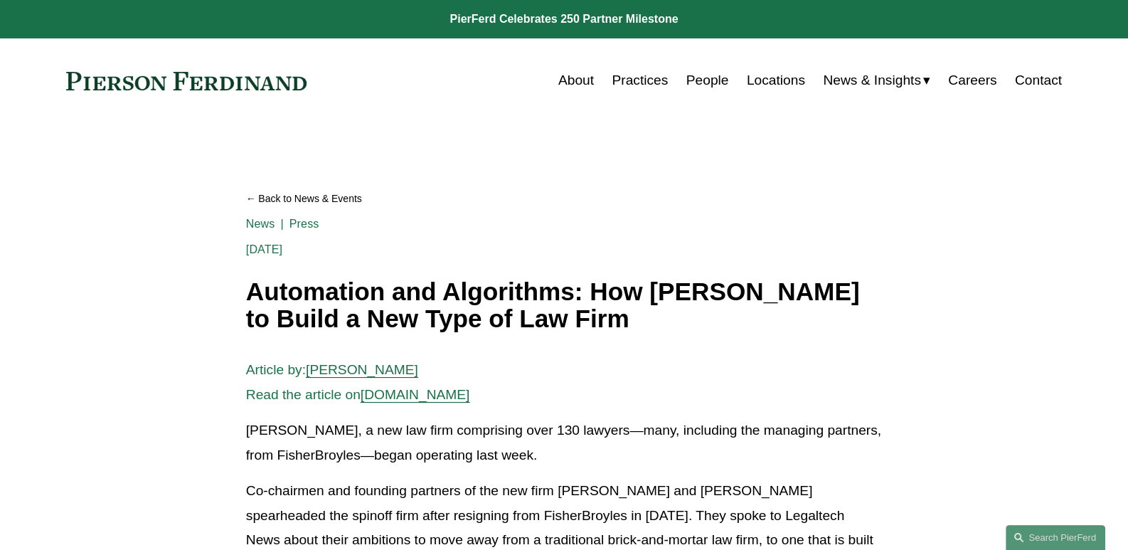
click at [0, 0] on span "News" at bounding box center [0, 0] width 0 height 0
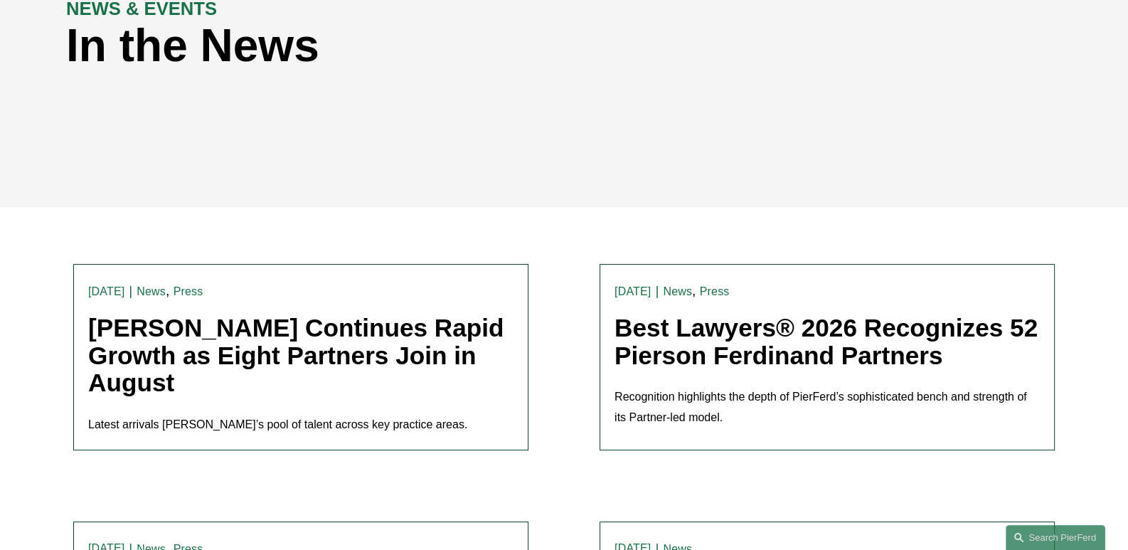
scroll to position [213, 0]
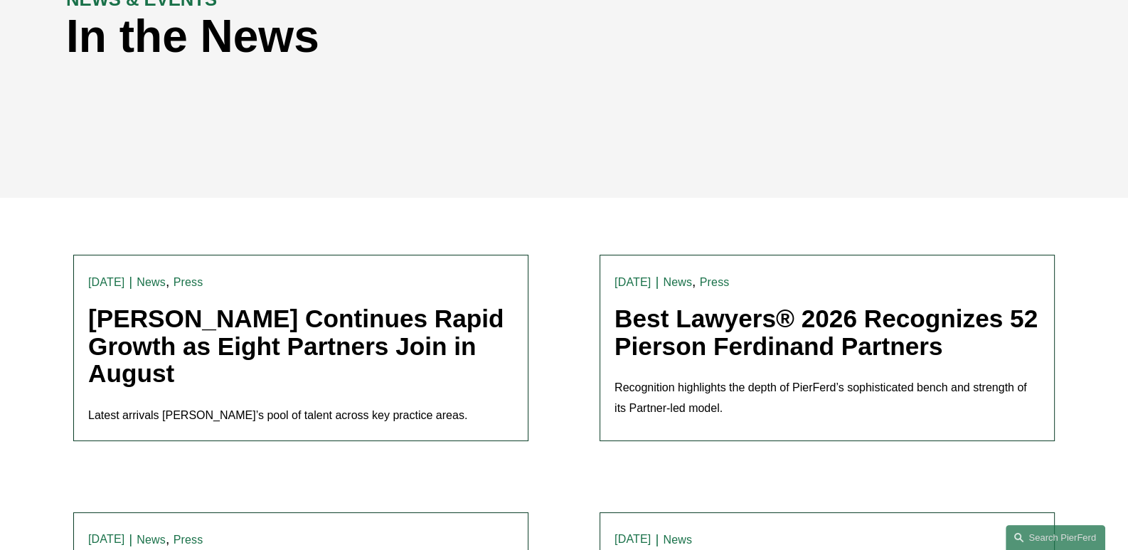
click at [297, 341] on link "Pierson Ferdinand Continues Rapid Growth as Eight Partners Join in August" at bounding box center [296, 345] width 416 height 82
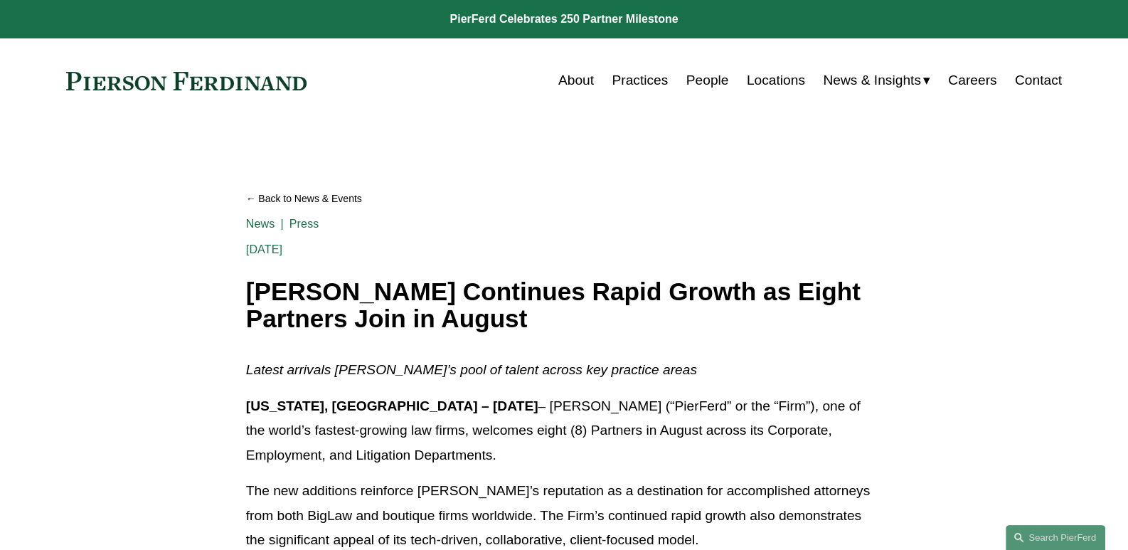
click at [641, 80] on link "Practices" at bounding box center [639, 80] width 56 height 27
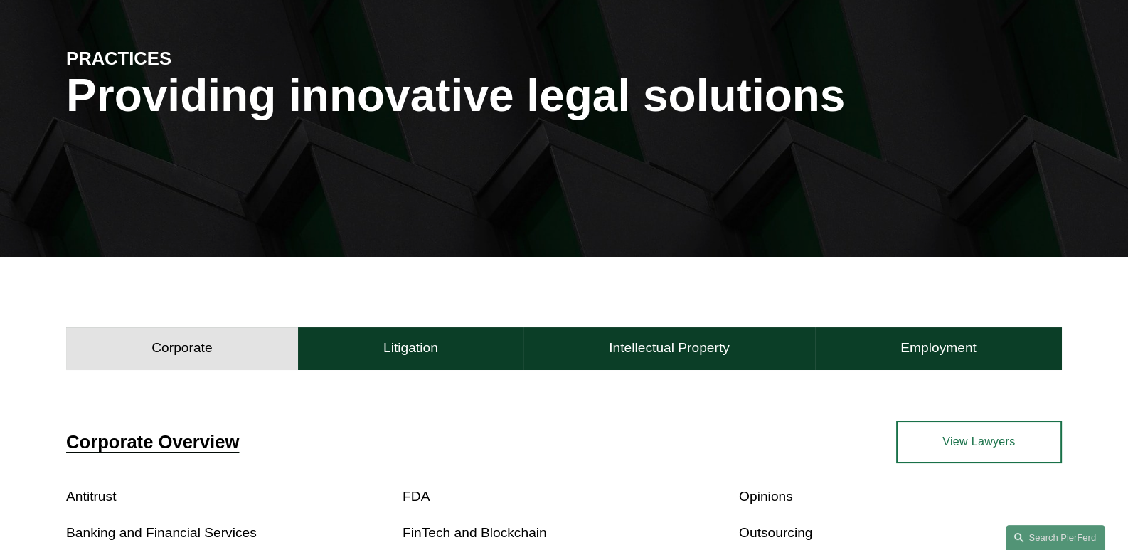
scroll to position [355, 0]
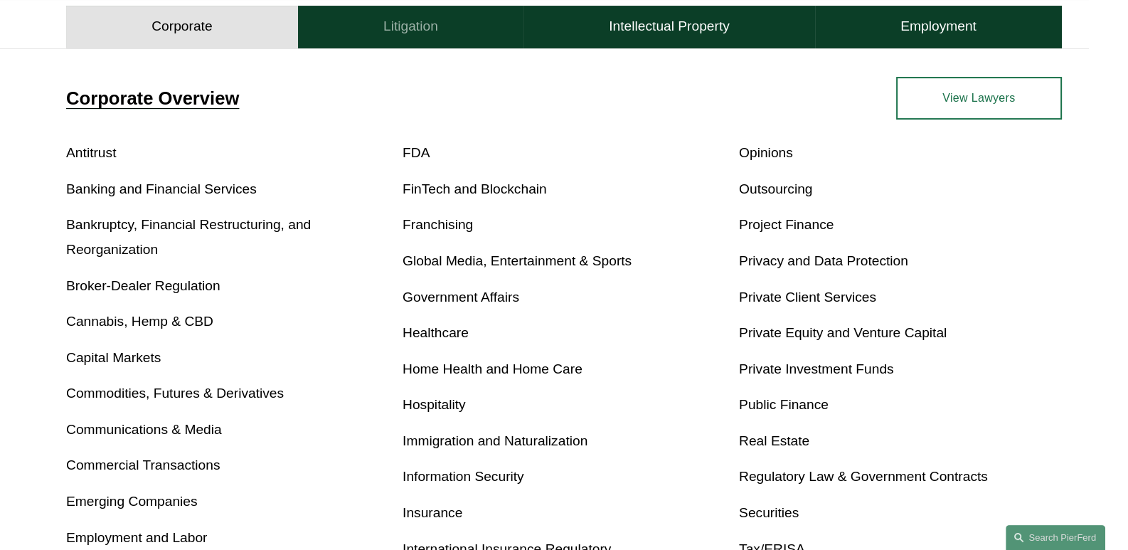
click at [411, 40] on button "Litigation" at bounding box center [410, 27] width 225 height 43
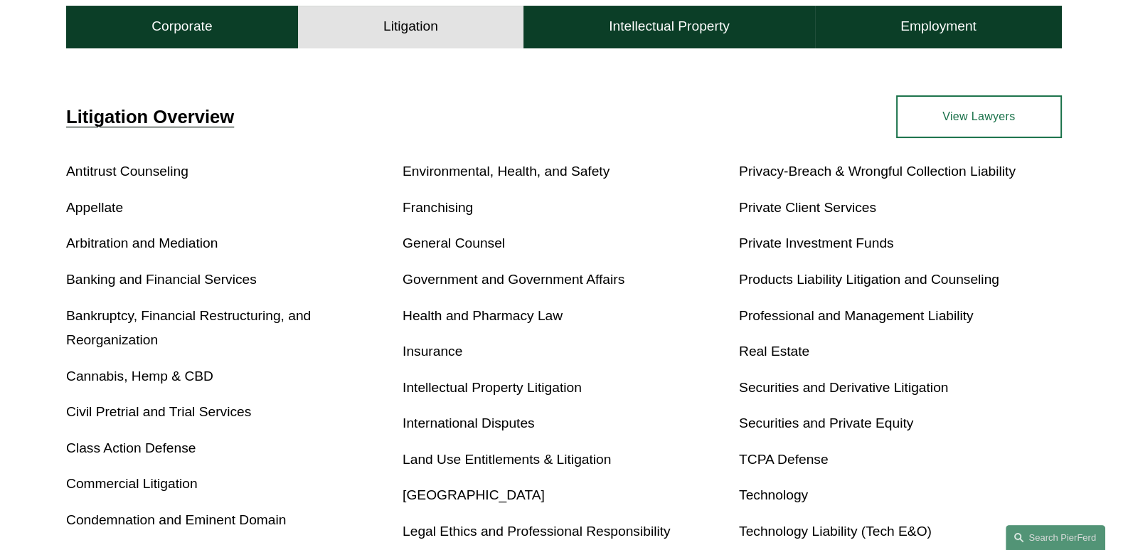
scroll to position [653, 0]
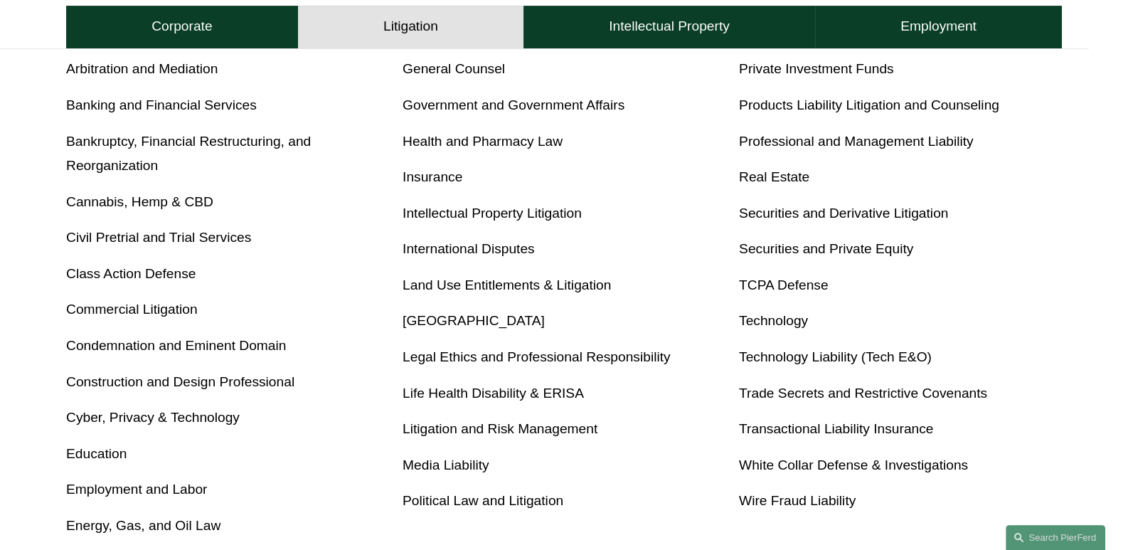
click at [752, 174] on link "Real Estate" at bounding box center [774, 176] width 70 height 15
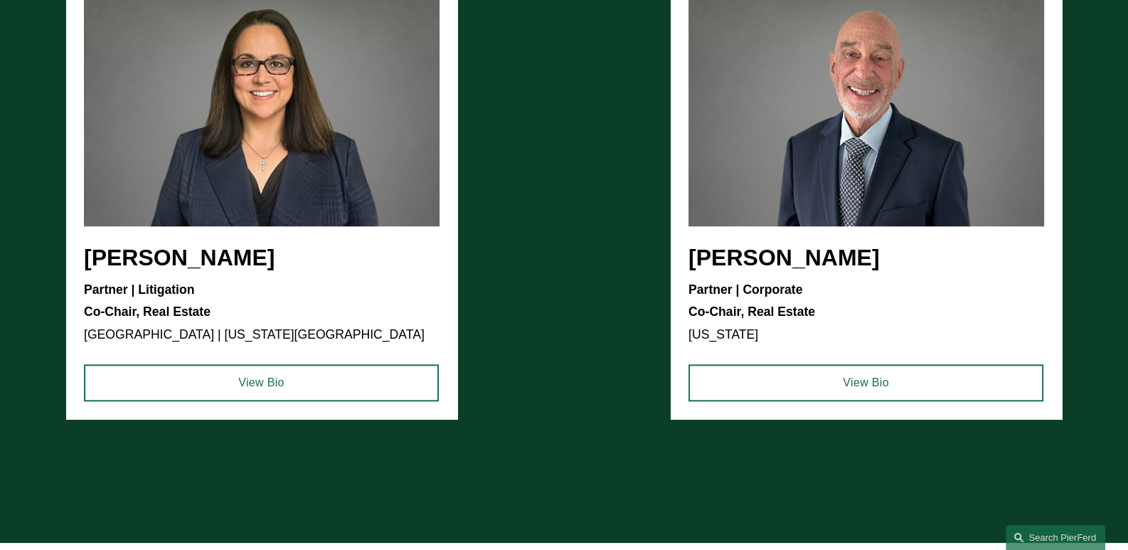
scroll to position [1635, 0]
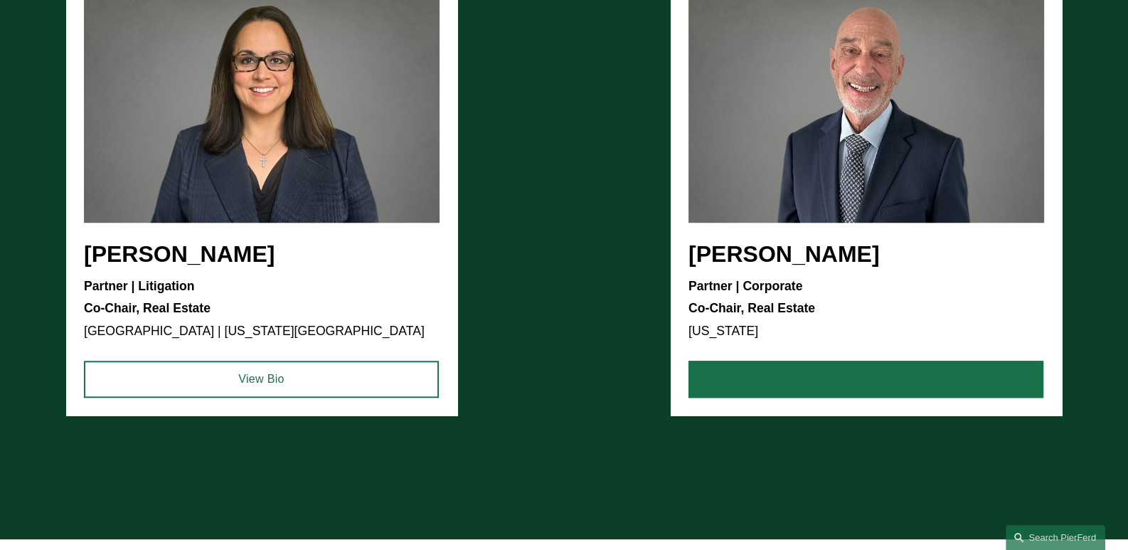
click at [889, 375] on link "View Bio" at bounding box center [865, 378] width 355 height 37
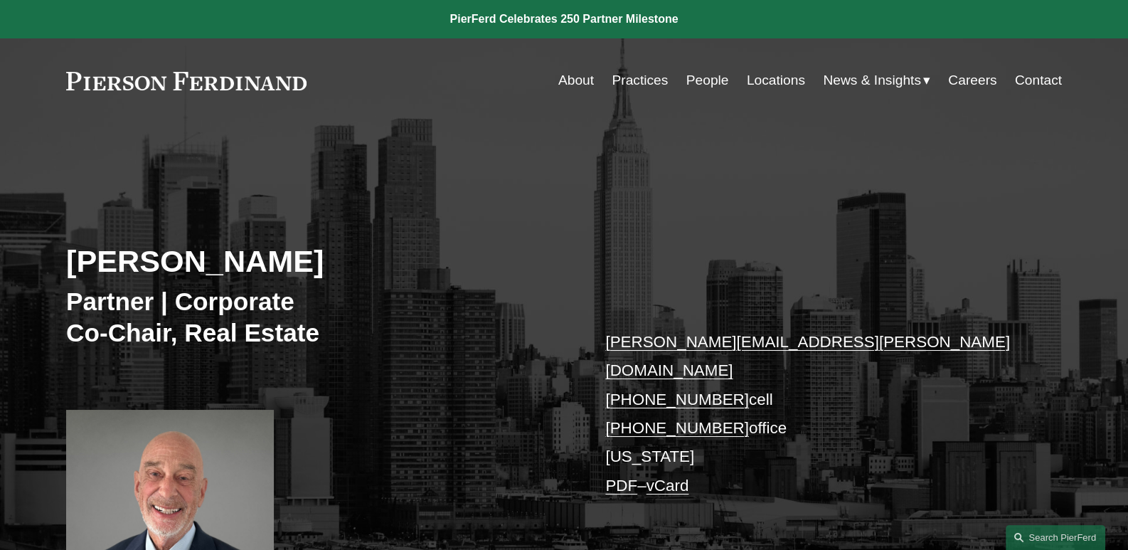
click at [960, 82] on link "Careers" at bounding box center [972, 80] width 48 height 27
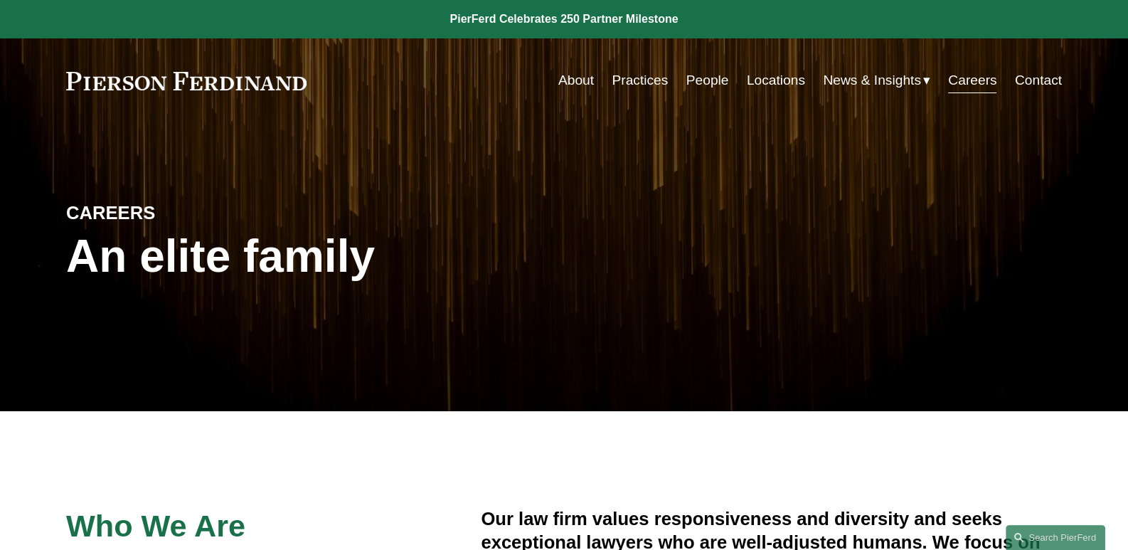
click at [1045, 85] on link "Contact" at bounding box center [1038, 80] width 47 height 27
